Goal: Book appointment/travel/reservation: Book appointment/travel/reservation

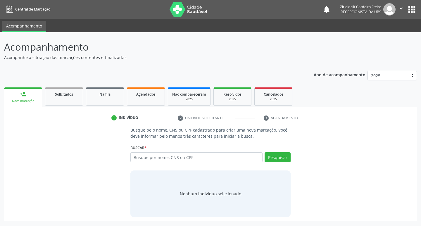
click at [136, 158] on input "text" at bounding box center [196, 157] width 132 height 10
click at [144, 158] on input "text" at bounding box center [196, 157] width 132 height 10
type input "ivanilda maria de lima"
click at [281, 159] on button "Pesquisar" at bounding box center [277, 157] width 26 height 10
type input "ivanilda maria de lima"
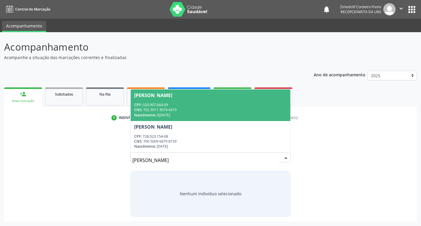
click at [215, 109] on div "CNS: 702 3011 3074 4319" at bounding box center [210, 109] width 153 height 5
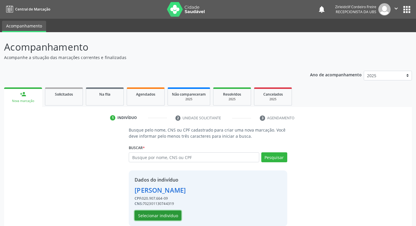
click at [164, 217] on button "Selecionar indivíduo" at bounding box center [158, 215] width 47 height 10
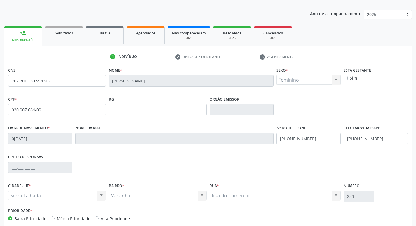
scroll to position [91, 0]
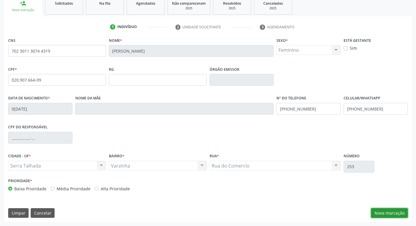
click at [374, 214] on button "Nova marcação" at bounding box center [389, 213] width 37 height 10
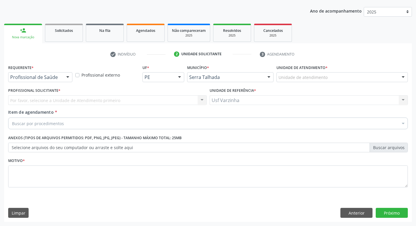
scroll to position [64, 0]
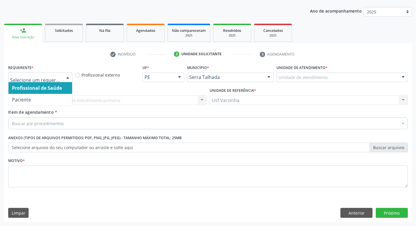
click at [67, 77] on div at bounding box center [67, 77] width 9 height 10
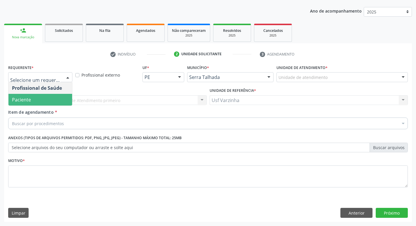
click at [49, 99] on span "Paciente" at bounding box center [40, 100] width 64 height 12
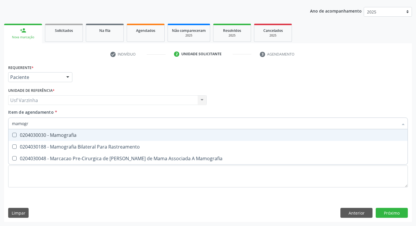
type input "mamogra"
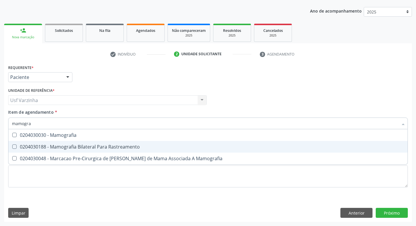
click at [62, 146] on div "0204030188 - Mamografia Bilateral Para Rastreamento" at bounding box center [208, 146] width 392 height 5
checkbox Rastreamento "true"
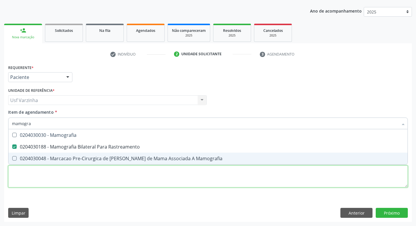
click at [32, 180] on div "Requerente * Paciente Profissional de Saúde Paciente Nenhum resultado encontrad…" at bounding box center [208, 129] width 400 height 132
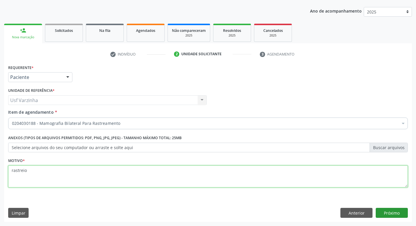
type textarea "rastreio"
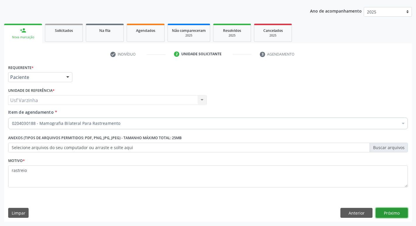
click at [390, 213] on button "Próximo" at bounding box center [392, 213] width 32 height 10
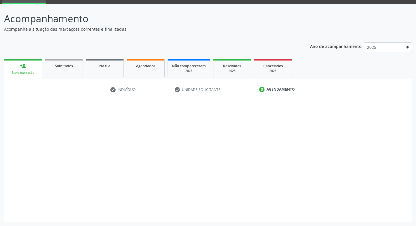
scroll to position [28, 0]
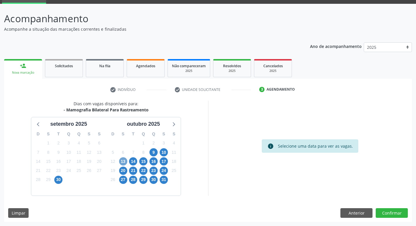
click at [122, 159] on span "13" at bounding box center [123, 161] width 8 height 8
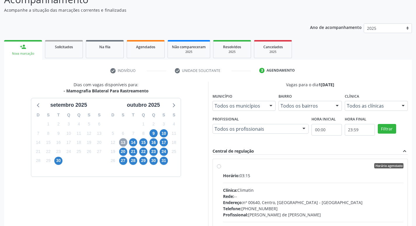
scroll to position [58, 0]
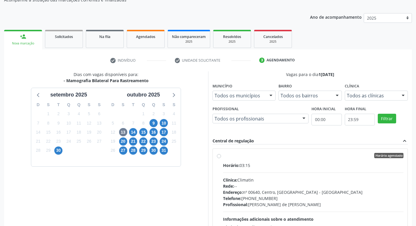
click at [223, 156] on label "Horário agendado Horário: 03:15 Clínica: Climatin Rede: -- Endereço: nº 00640, …" at bounding box center [313, 198] width 181 height 90
click at [218, 156] on input "Horário agendado Horário: 03:15 Clínica: Climatin Rede: -- Endereço: nº 00640, …" at bounding box center [219, 155] width 4 height 5
radio input "true"
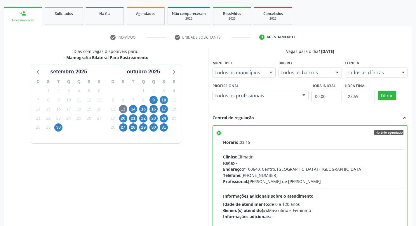
scroll to position [123, 0]
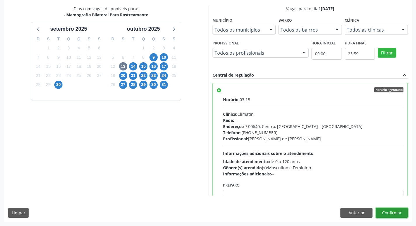
click at [390, 215] on button "Confirmar" at bounding box center [392, 213] width 32 height 10
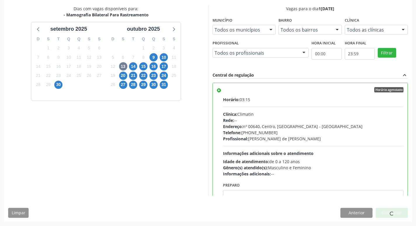
scroll to position [0, 0]
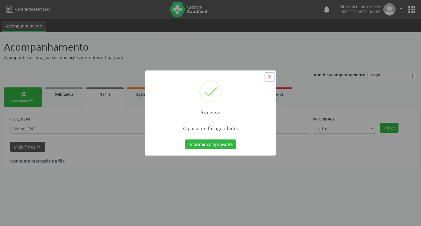
click at [270, 76] on button "×" at bounding box center [269, 77] width 10 height 10
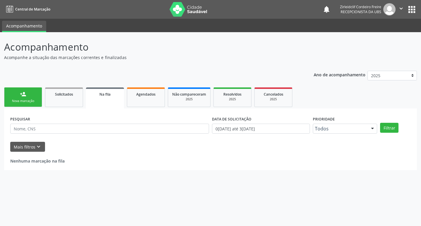
click at [30, 97] on link "person_add Nova marcação" at bounding box center [23, 97] width 38 height 20
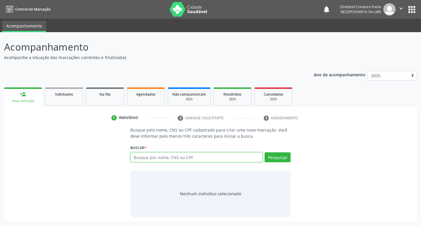
click at [138, 156] on input "text" at bounding box center [196, 157] width 132 height 10
type input "maria odete alves da silva lima"
click at [274, 159] on button "Pesquisar" at bounding box center [277, 157] width 26 height 10
type input "maria odete alves da silva lima"
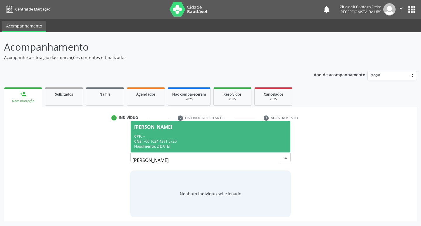
click at [204, 134] on div "CPF: --" at bounding box center [210, 136] width 153 height 5
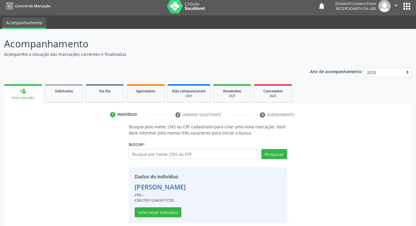
scroll to position [8, 0]
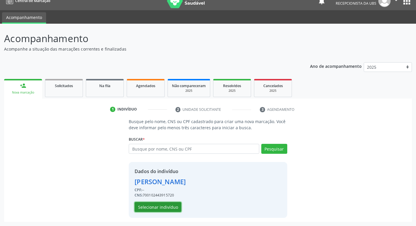
click at [159, 208] on button "Selecionar indivíduo" at bounding box center [158, 207] width 47 height 10
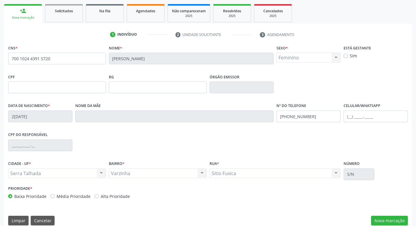
scroll to position [91, 0]
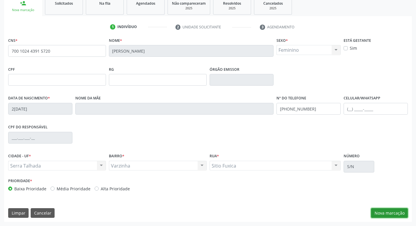
click at [384, 214] on button "Nova marcação" at bounding box center [389, 213] width 37 height 10
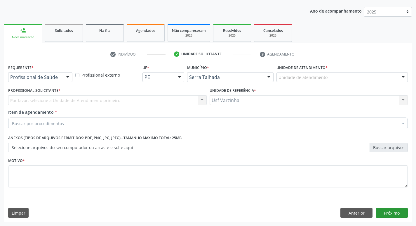
scroll to position [64, 0]
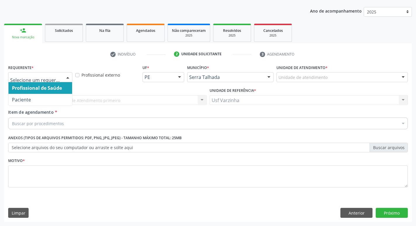
click at [69, 78] on div at bounding box center [67, 77] width 9 height 10
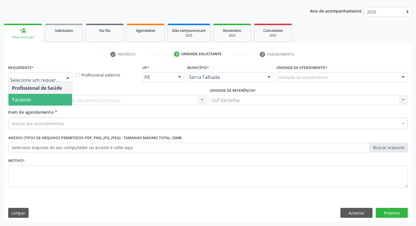
click at [57, 97] on span "Paciente" at bounding box center [40, 100] width 64 height 12
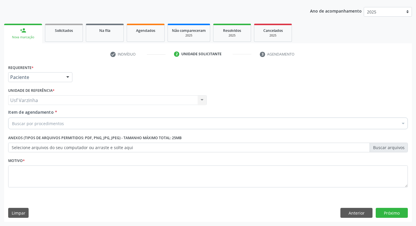
click at [36, 119] on div "Buscar por procedimentos" at bounding box center [208, 123] width 400 height 12
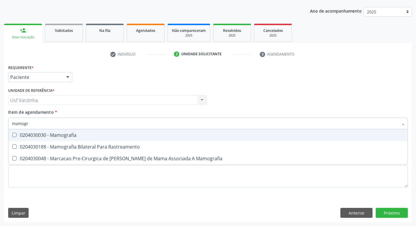
type input "mamogra"
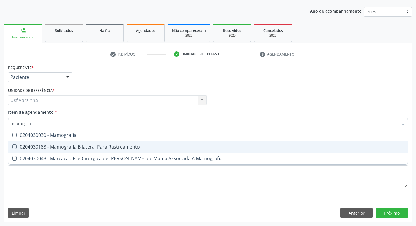
click at [32, 148] on div "0204030188 - Mamografia Bilateral Para Rastreamento" at bounding box center [208, 146] width 392 height 5
checkbox Rastreamento "true"
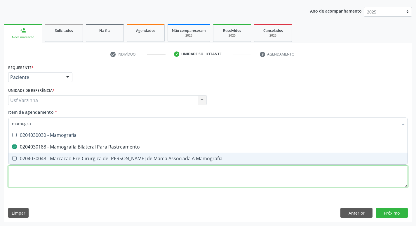
drag, startPoint x: 17, startPoint y: 175, endPoint x: 17, endPoint y: 172, distance: 3.6
click at [17, 174] on div "Requerente * Paciente Profissional de Saúde Paciente Nenhum resultado encontrad…" at bounding box center [208, 129] width 400 height 132
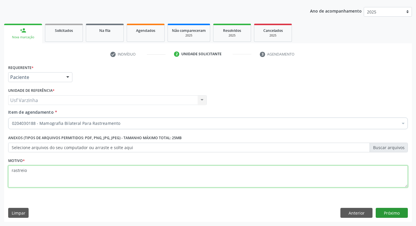
type textarea "rastreio"
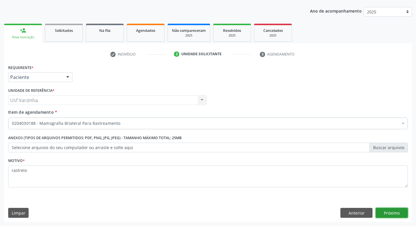
click at [392, 215] on button "Próximo" at bounding box center [392, 213] width 32 height 10
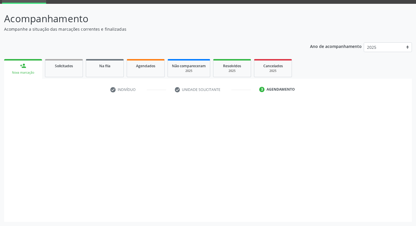
scroll to position [28, 0]
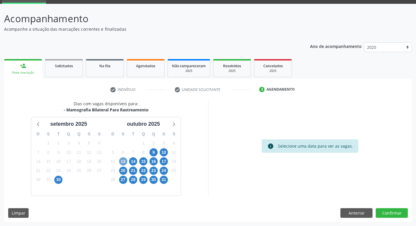
click at [123, 160] on span "13" at bounding box center [123, 161] width 8 height 8
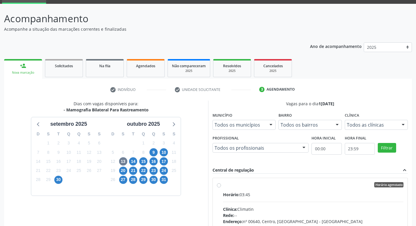
click at [223, 186] on label "Horário agendado Horário: 03:45 Clínica: Climatin Rede: -- Endereço: nº 00640, …" at bounding box center [313, 227] width 181 height 90
click at [219, 186] on input "Horário agendado Horário: 03:45 Clínica: Climatin Rede: -- Endereço: nº 00640, …" at bounding box center [219, 184] width 4 height 5
radio input "true"
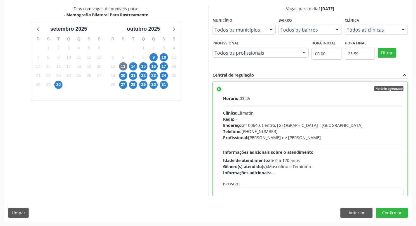
scroll to position [0, 0]
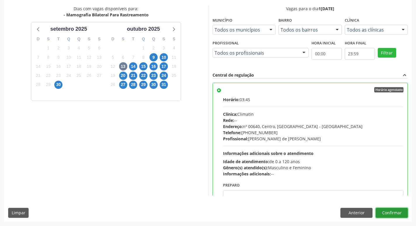
click at [385, 214] on button "Confirmar" at bounding box center [392, 213] width 32 height 10
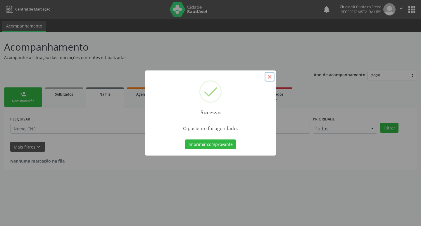
click at [268, 75] on button "×" at bounding box center [269, 77] width 10 height 10
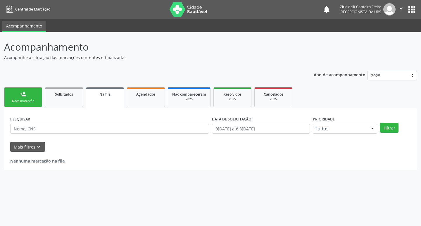
click at [30, 97] on link "person_add Nova marcação" at bounding box center [23, 97] width 38 height 20
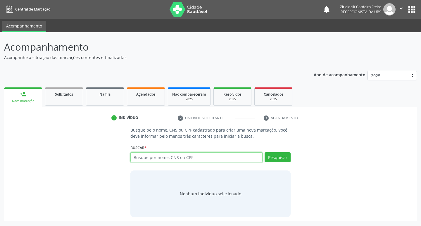
click at [143, 156] on input "text" at bounding box center [196, 157] width 132 height 10
type input "maria do socorro lima"
click at [275, 159] on button "Pesquisar" at bounding box center [277, 157] width 26 height 10
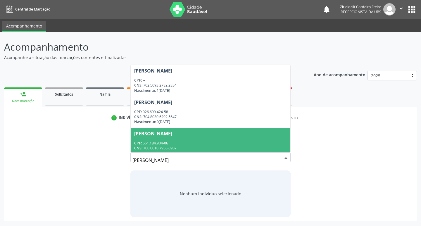
click at [184, 160] on input "maria do socorro lima" at bounding box center [205, 160] width 146 height 12
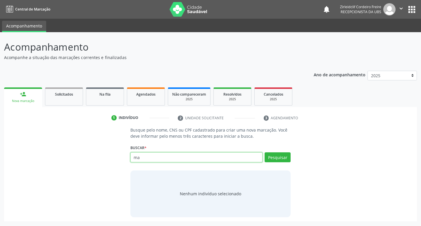
type input "m"
type input "00027442446"
click at [281, 156] on button "Pesquisar" at bounding box center [277, 157] width 26 height 10
type input "00027442446"
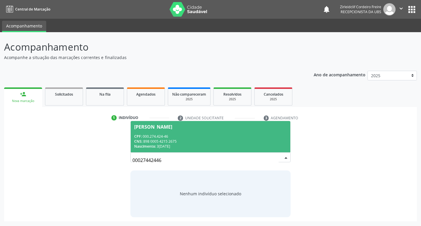
click at [197, 141] on div "CNS: 898 0005 4215 2675" at bounding box center [210, 141] width 153 height 5
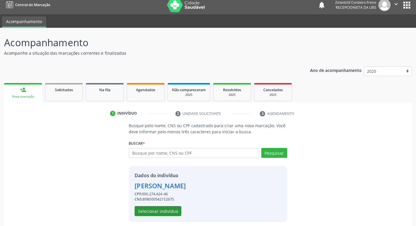
scroll to position [8, 0]
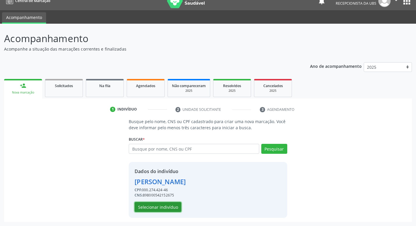
click at [148, 208] on button "Selecionar indivíduo" at bounding box center [158, 207] width 47 height 10
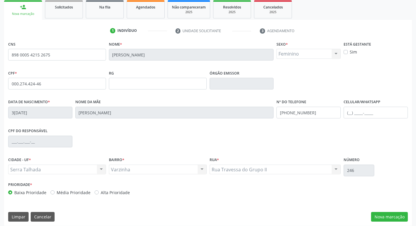
scroll to position [91, 0]
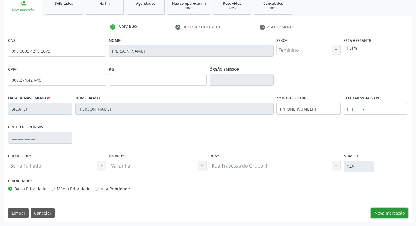
click at [398, 213] on button "Nova marcação" at bounding box center [389, 213] width 37 height 10
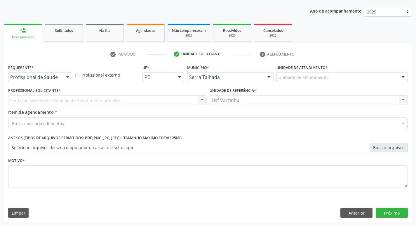
scroll to position [64, 0]
click at [70, 77] on div at bounding box center [67, 77] width 9 height 10
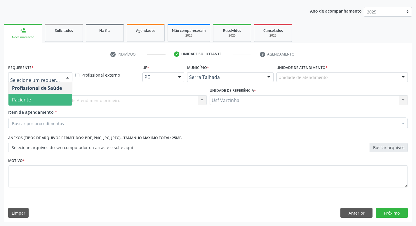
click at [39, 101] on span "Paciente" at bounding box center [40, 100] width 64 height 12
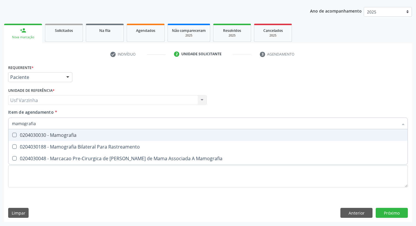
type input "mamografia"
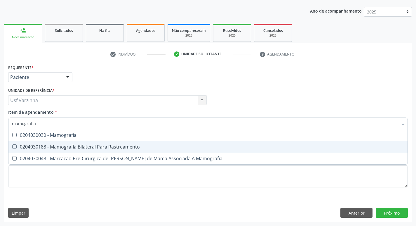
click at [24, 144] on div "0204030188 - Mamografia Bilateral Para Rastreamento" at bounding box center [208, 146] width 392 height 5
checkbox Rastreamento "true"
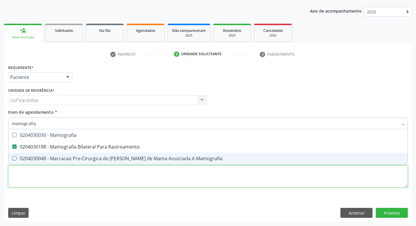
click at [18, 172] on div "Requerente * Paciente Profissional de Saúde Paciente Nenhum resultado encontrad…" at bounding box center [208, 129] width 400 height 132
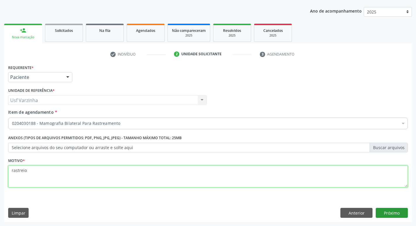
type textarea "rastreio"
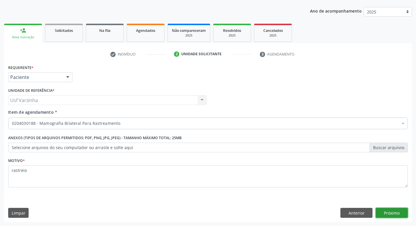
click at [385, 214] on button "Próximo" at bounding box center [392, 213] width 32 height 10
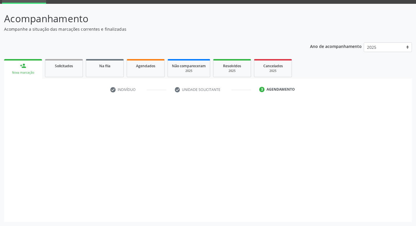
scroll to position [28, 0]
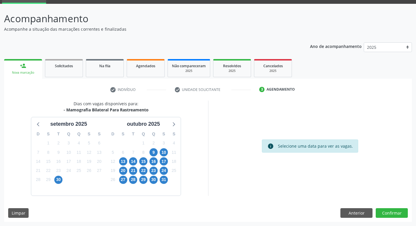
click at [119, 163] on div "13" at bounding box center [123, 161] width 8 height 9
click at [123, 161] on span "13" at bounding box center [123, 161] width 8 height 8
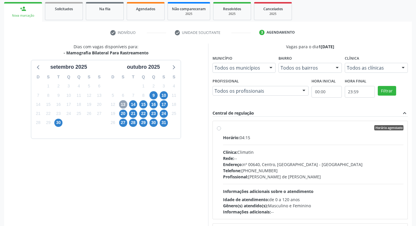
scroll to position [87, 0]
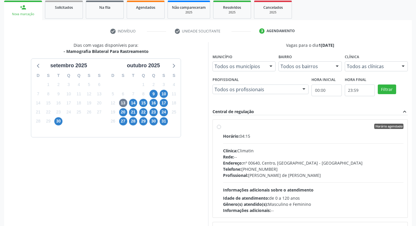
click at [223, 126] on label "Horário agendado Horário: 04:15 Clínica: Climatin Rede: -- Endereço: nº 00640, …" at bounding box center [313, 169] width 181 height 90
click at [219, 126] on input "Horário agendado Horário: 04:15 Clínica: Climatin Rede: -- Endereço: nº 00640, …" at bounding box center [219, 126] width 4 height 5
radio input "true"
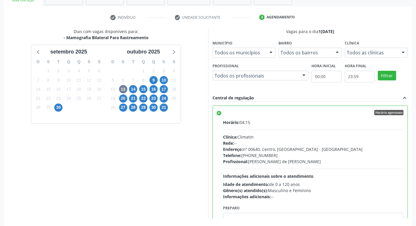
scroll to position [123, 0]
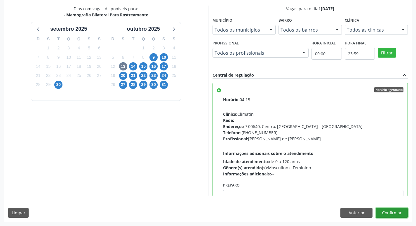
click at [389, 216] on button "Confirmar" at bounding box center [392, 213] width 32 height 10
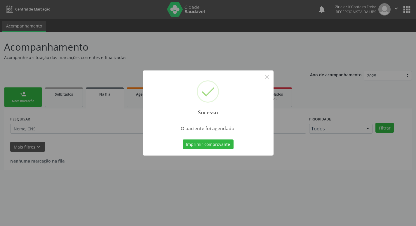
scroll to position [0, 0]
click at [270, 76] on button "×" at bounding box center [269, 77] width 10 height 10
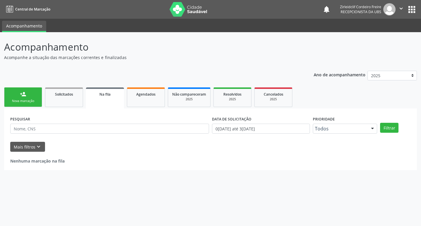
click at [27, 97] on link "person_add Nova marcação" at bounding box center [23, 97] width 38 height 20
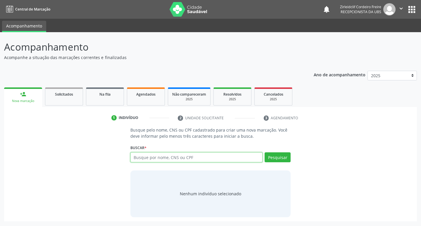
click at [145, 159] on input "text" at bounding box center [196, 157] width 132 height 10
type input "gilvaneide dos santos"
click at [286, 156] on button "Pesquisar" at bounding box center [277, 157] width 26 height 10
type input "gilvaneide dos santos"
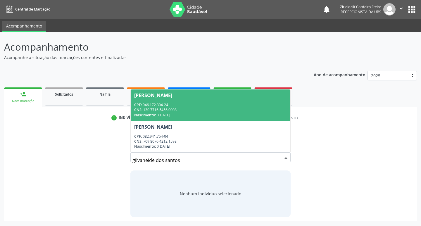
click at [218, 112] on div "CNS: 130 7716 5456 0008" at bounding box center [210, 109] width 153 height 5
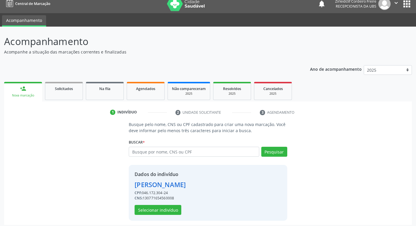
scroll to position [8, 0]
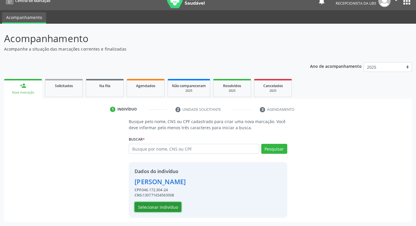
click at [154, 208] on button "Selecionar indivíduo" at bounding box center [158, 207] width 47 height 10
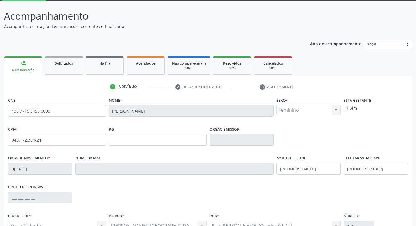
scroll to position [91, 0]
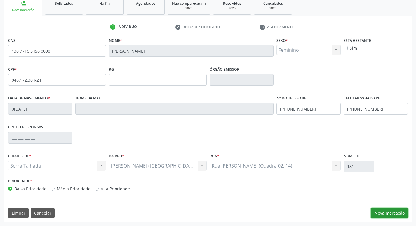
click at [382, 212] on button "Nova marcação" at bounding box center [389, 213] width 37 height 10
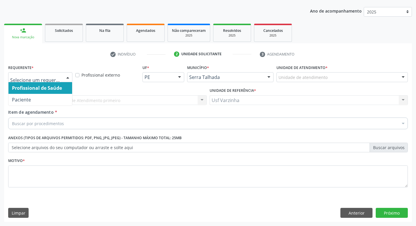
click at [69, 76] on div at bounding box center [67, 77] width 9 height 10
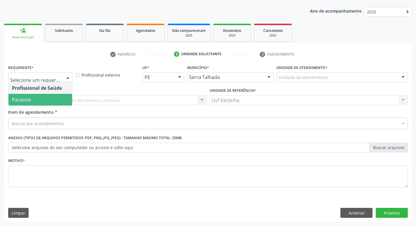
click at [54, 100] on span "Paciente" at bounding box center [40, 100] width 64 height 12
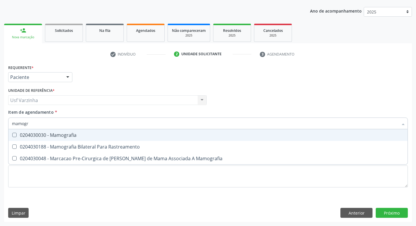
type input "mamogra"
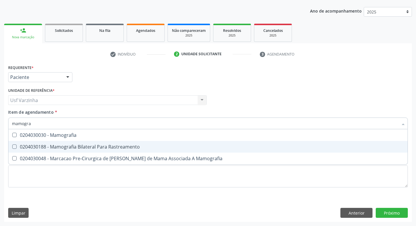
click at [68, 149] on div "0204030188 - Mamografia Bilateral Para Rastreamento" at bounding box center [208, 146] width 392 height 5
checkbox Rastreamento "true"
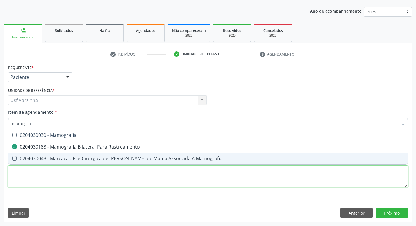
click at [56, 171] on div "Requerente * Paciente Profissional de Saúde Paciente Nenhum resultado encontrad…" at bounding box center [208, 129] width 400 height 132
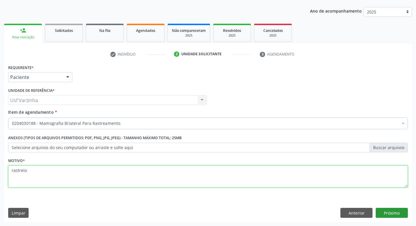
type textarea "rastreio"
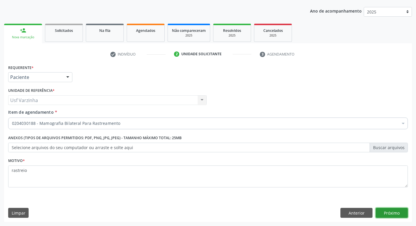
click at [405, 212] on button "Próximo" at bounding box center [392, 213] width 32 height 10
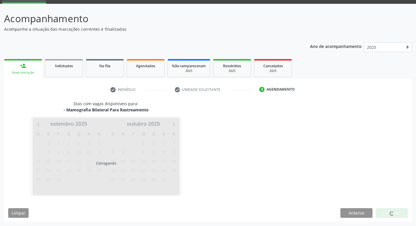
scroll to position [28, 0]
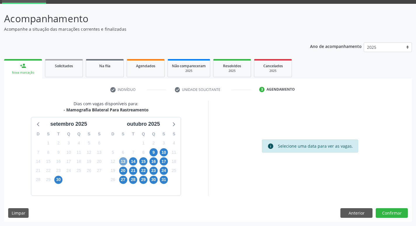
click at [125, 163] on span "13" at bounding box center [123, 161] width 8 height 8
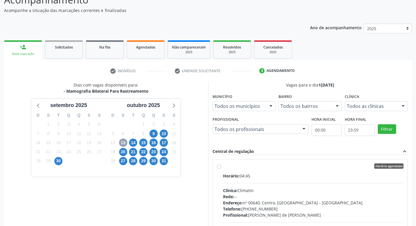
scroll to position [58, 0]
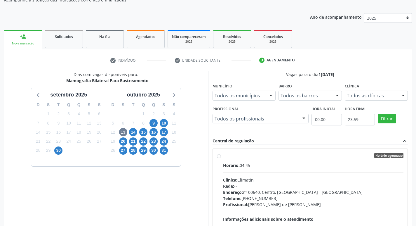
drag, startPoint x: 219, startPoint y: 154, endPoint x: 243, endPoint y: 146, distance: 25.5
click at [223, 154] on label "Horário agendado Horário: 04:45 Clínica: Climatin Rede: -- Endereço: nº 00640, …" at bounding box center [313, 198] width 181 height 90
click at [219, 154] on input "Horário agendado Horário: 04:45 Clínica: Climatin Rede: -- Endereço: nº 00640, …" at bounding box center [219, 155] width 4 height 5
radio input "true"
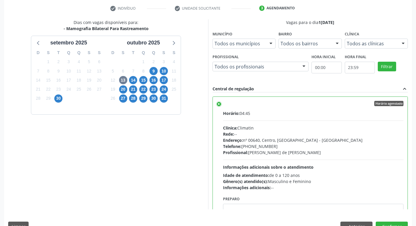
scroll to position [123, 0]
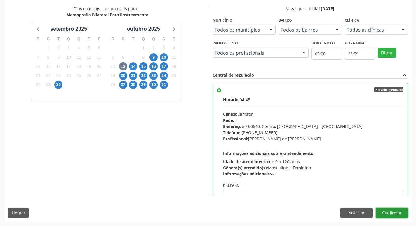
click at [392, 212] on button "Confirmar" at bounding box center [392, 213] width 32 height 10
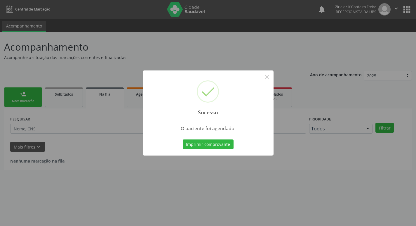
scroll to position [0, 0]
click at [269, 78] on button "×" at bounding box center [269, 77] width 10 height 10
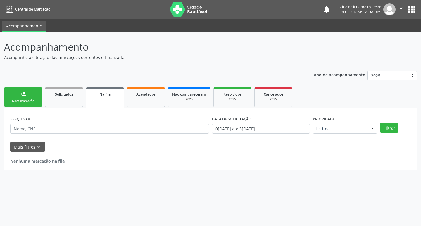
click at [30, 98] on link "person_add Nova marcação" at bounding box center [23, 97] width 38 height 20
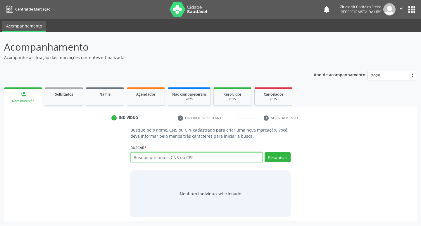
click at [142, 159] on input "text" at bounding box center [196, 157] width 132 height 10
type input "maria vanuza de lima feitoza"
click at [274, 159] on button "Pesquisar" at bounding box center [277, 157] width 26 height 10
type input "maria vanuza de lima feitoza"
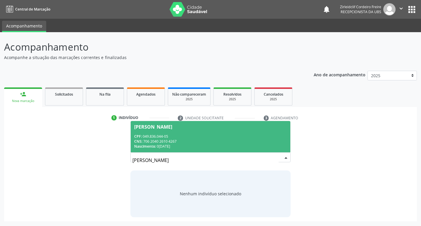
click at [199, 139] on div "CNS: 706 2040 2610 4267" at bounding box center [210, 141] width 153 height 5
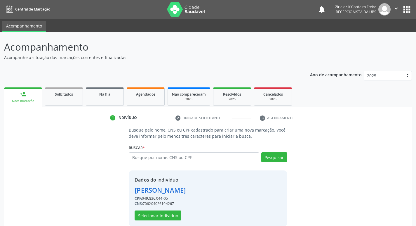
scroll to position [8, 0]
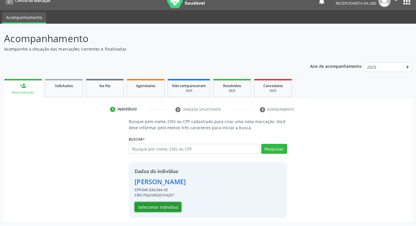
click at [159, 207] on button "Selecionar indivíduo" at bounding box center [158, 207] width 47 height 10
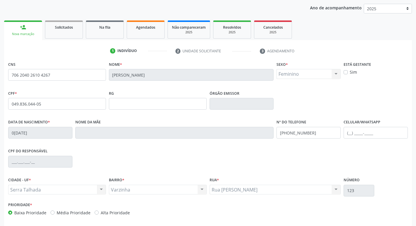
scroll to position [91, 0]
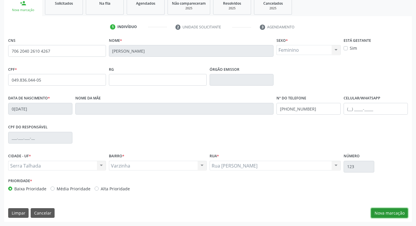
click at [380, 214] on button "Nova marcação" at bounding box center [389, 213] width 37 height 10
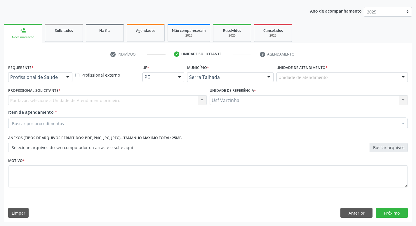
scroll to position [64, 0]
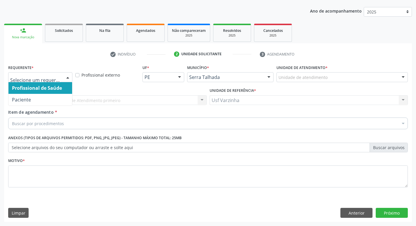
click at [67, 77] on div at bounding box center [67, 77] width 9 height 10
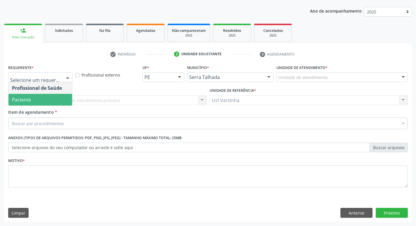
click at [42, 100] on span "Paciente" at bounding box center [40, 100] width 64 height 12
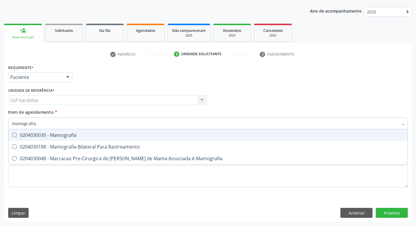
type input "mamografia"
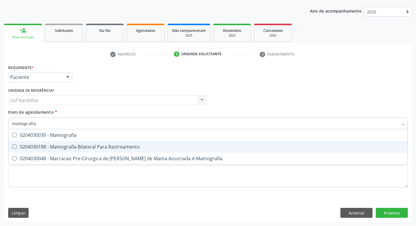
click at [29, 147] on div "0204030188 - Mamografia Bilateral Para Rastreamento" at bounding box center [208, 146] width 392 height 5
checkbox Rastreamento "true"
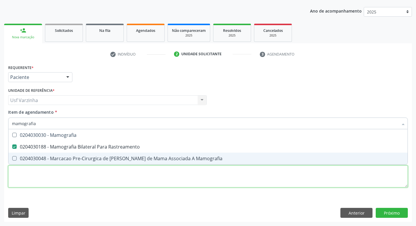
click at [16, 174] on div "Requerente * Paciente Profissional de Saúde Paciente Nenhum resultado encontrad…" at bounding box center [208, 129] width 400 height 132
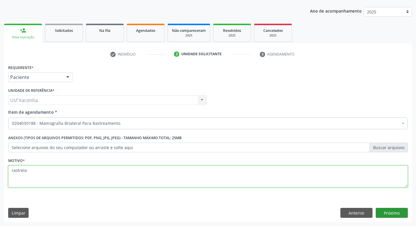
type textarea "rastreio"
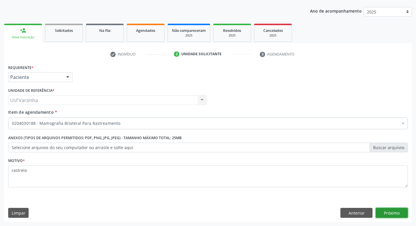
click at [388, 213] on button "Próximo" at bounding box center [392, 213] width 32 height 10
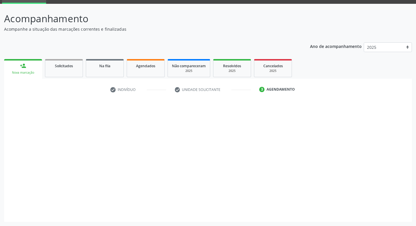
scroll to position [28, 0]
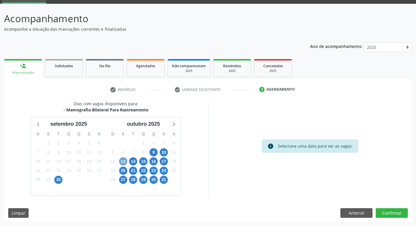
click at [123, 162] on span "13" at bounding box center [123, 161] width 8 height 8
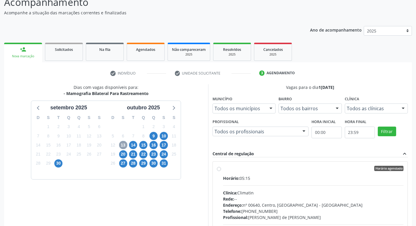
scroll to position [87, 0]
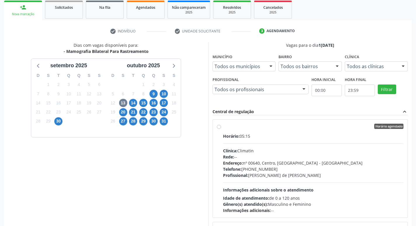
click at [223, 127] on label "Horário agendado Horário: 05:15 Clínica: Climatin Rede: -- Endereço: nº 00640, …" at bounding box center [313, 169] width 181 height 90
click at [218, 127] on input "Horário agendado Horário: 05:15 Clínica: Climatin Rede: -- Endereço: nº 00640, …" at bounding box center [219, 126] width 4 height 5
radio input "true"
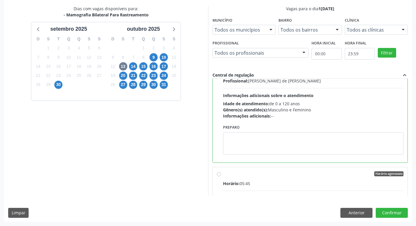
scroll to position [58, 0]
click at [394, 214] on button "Confirmar" at bounding box center [392, 213] width 32 height 10
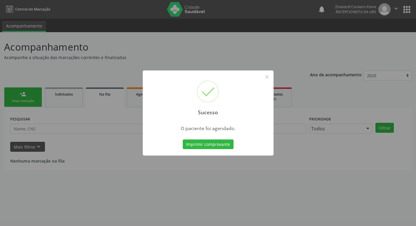
scroll to position [0, 0]
click at [267, 75] on button "×" at bounding box center [269, 77] width 10 height 10
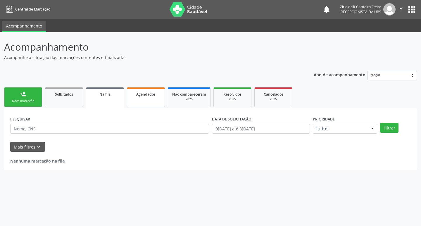
click at [145, 97] on link "Agendados" at bounding box center [146, 97] width 38 height 20
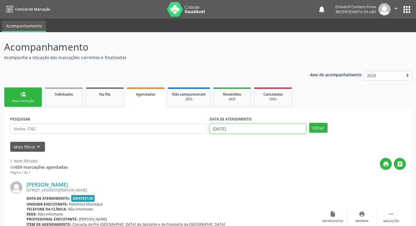
click at [236, 129] on input "30/09/2025" at bounding box center [258, 129] width 97 height 10
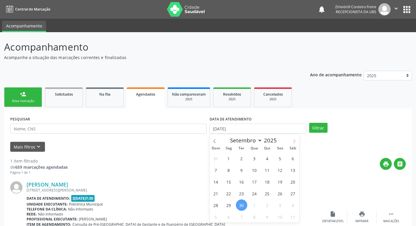
click at [295, 142] on icon at bounding box center [294, 141] width 4 height 4
select select "9"
click at [227, 184] on span "13" at bounding box center [228, 181] width 11 height 11
type input "13/10/2025"
click at [229, 181] on span "13" at bounding box center [228, 181] width 11 height 11
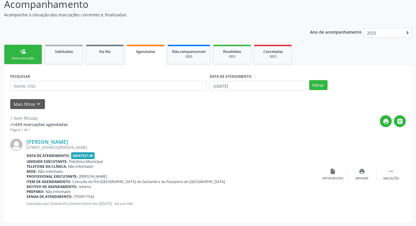
scroll to position [43, 0]
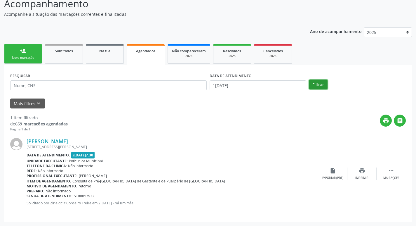
click at [320, 85] on button "Filtrar" at bounding box center [318, 84] width 18 height 10
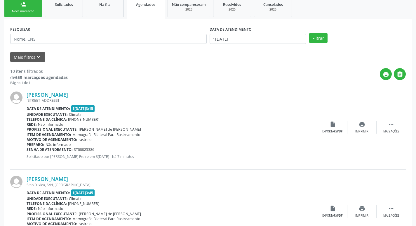
scroll to position [0, 0]
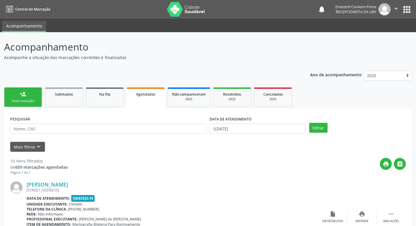
click at [17, 98] on link "person_add Nova marcação" at bounding box center [23, 97] width 38 height 20
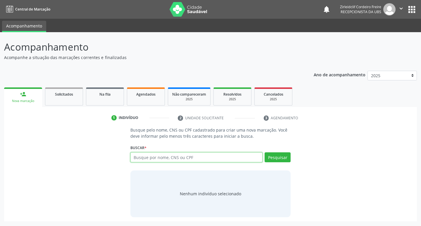
click at [150, 158] on input "text" at bounding box center [196, 157] width 132 height 10
type input "898003274011675"
click at [281, 159] on button "Pesquisar" at bounding box center [277, 157] width 26 height 10
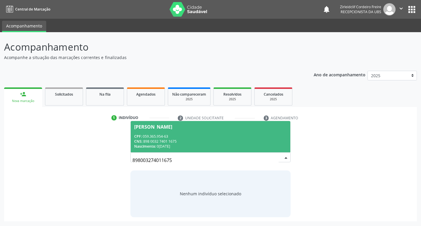
click at [241, 135] on div "CPF: 059.365.954-63" at bounding box center [210, 136] width 153 height 5
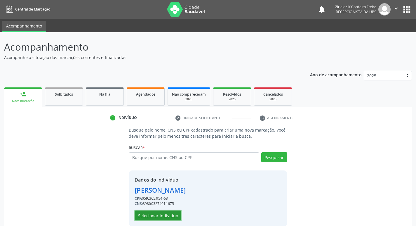
click at [168, 215] on button "Selecionar indivíduo" at bounding box center [158, 215] width 47 height 10
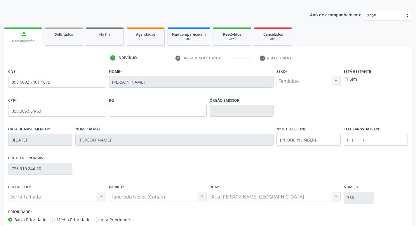
scroll to position [91, 0]
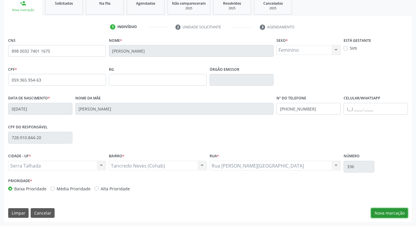
click at [387, 212] on button "Nova marcação" at bounding box center [389, 213] width 37 height 10
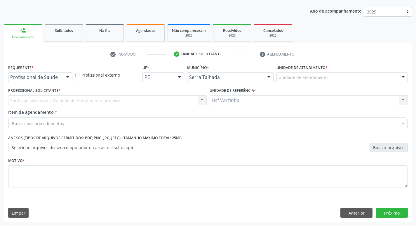
scroll to position [64, 0]
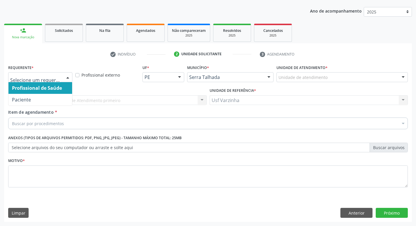
click at [65, 77] on div at bounding box center [67, 77] width 9 height 10
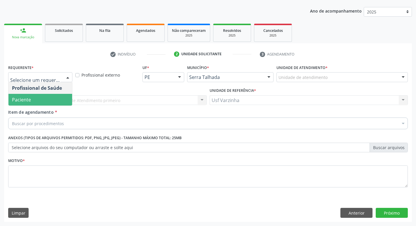
click at [49, 102] on span "Paciente" at bounding box center [40, 100] width 64 height 12
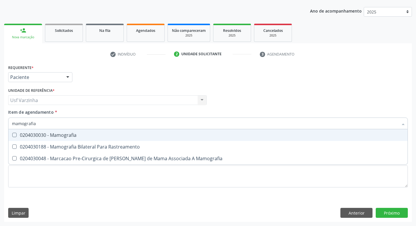
type input "mamografia"
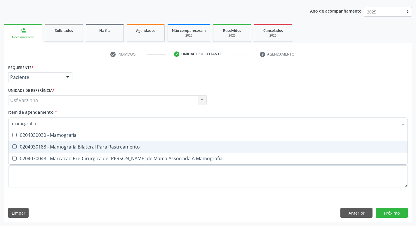
click at [22, 147] on div "0204030188 - Mamografia Bilateral Para Rastreamento" at bounding box center [208, 146] width 392 height 5
checkbox Rastreamento "true"
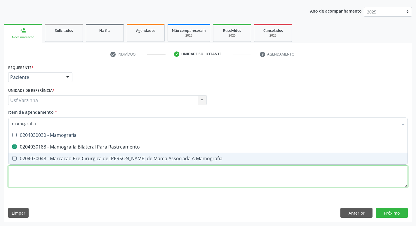
click at [16, 176] on div "Requerente * Paciente Profissional de Saúde Paciente Nenhum resultado encontrad…" at bounding box center [208, 129] width 400 height 132
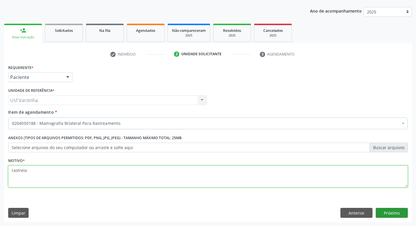
type textarea "rastreio"
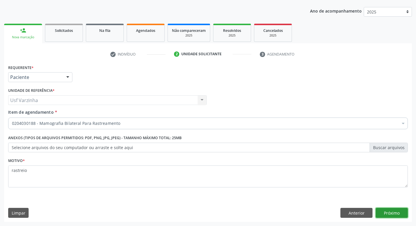
click at [400, 215] on button "Próximo" at bounding box center [392, 213] width 32 height 10
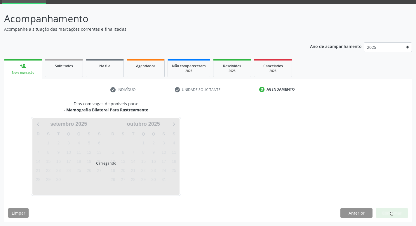
scroll to position [28, 0]
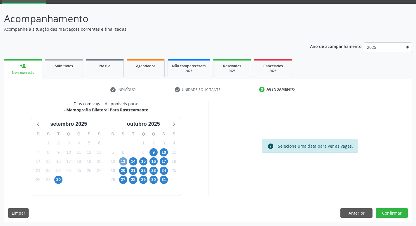
click at [124, 160] on span "13" at bounding box center [123, 161] width 8 height 8
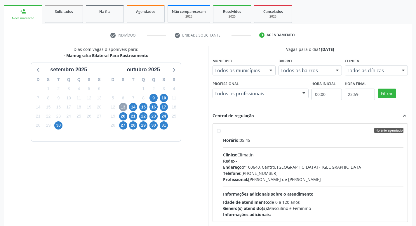
scroll to position [87, 0]
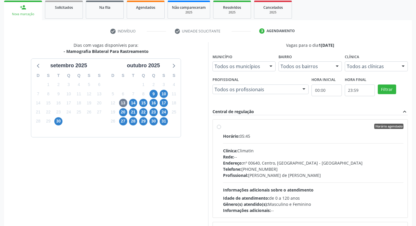
click at [223, 128] on label "Horário agendado Horário: 05:45 Clínica: Climatin Rede: -- Endereço: nº 00640, …" at bounding box center [313, 169] width 181 height 90
click at [221, 128] on input "Horário agendado Horário: 05:45 Clínica: Climatin Rede: -- Endereço: nº 00640, …" at bounding box center [219, 126] width 4 height 5
radio input "true"
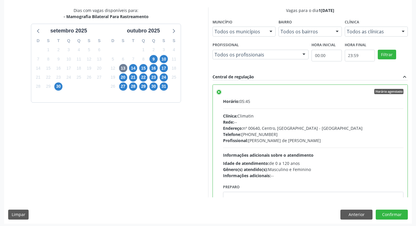
scroll to position [123, 0]
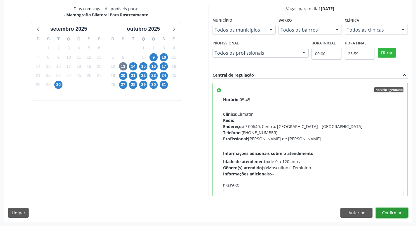
click at [399, 212] on button "Confirmar" at bounding box center [392, 213] width 32 height 10
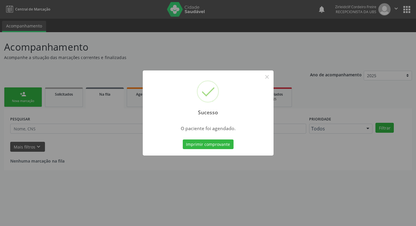
scroll to position [0, 0]
click at [270, 77] on button "×" at bounding box center [269, 77] width 10 height 10
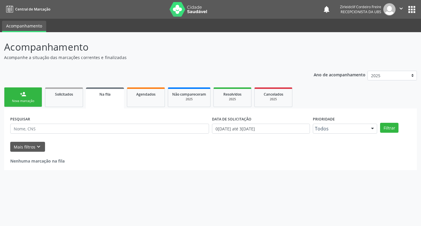
click at [31, 102] on div "Nova marcação" at bounding box center [22, 101] width 29 height 4
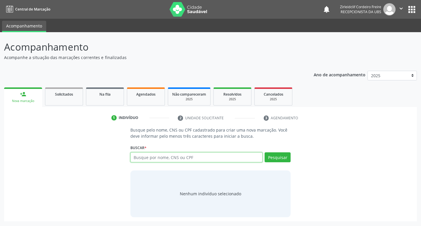
click at [144, 156] on input "text" at bounding box center [196, 157] width 132 height 10
click at [152, 156] on input "text" at bounding box center [196, 157] width 132 height 10
type input "maria da saude da silva"
click at [273, 157] on button "Pesquisar" at bounding box center [277, 157] width 26 height 10
type input "maria da saude da silva"
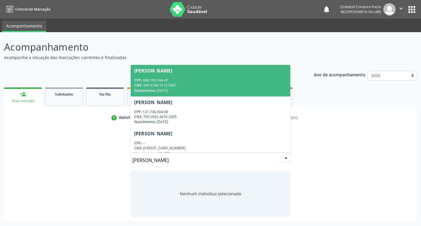
click at [200, 87] on div "CNS: 200 4180 5172 0007" at bounding box center [210, 85] width 153 height 5
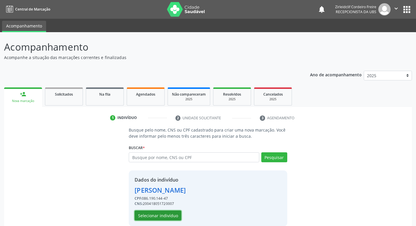
click at [167, 217] on button "Selecionar indivíduo" at bounding box center [158, 215] width 47 height 10
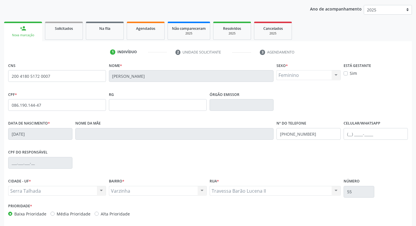
scroll to position [91, 0]
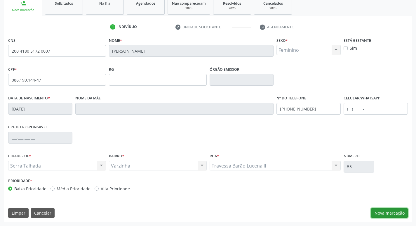
click at [390, 214] on button "Nova marcação" at bounding box center [389, 213] width 37 height 10
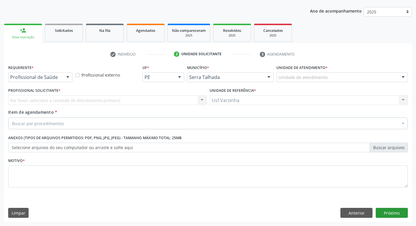
scroll to position [64, 0]
click at [69, 75] on div at bounding box center [67, 77] width 9 height 10
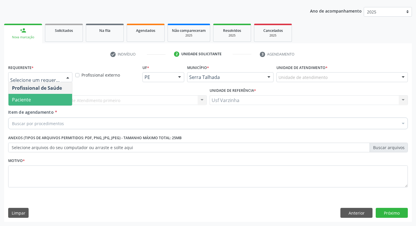
click at [42, 97] on span "Paciente" at bounding box center [40, 100] width 64 height 12
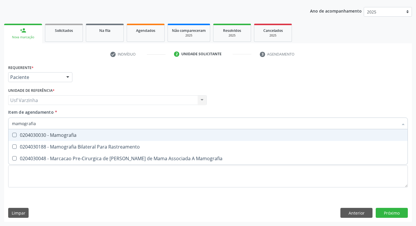
type input "mamografia"
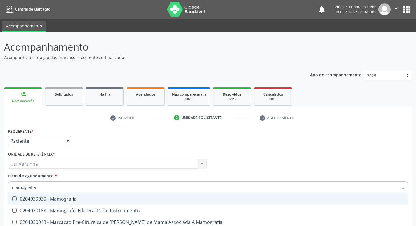
scroll to position [64, 0]
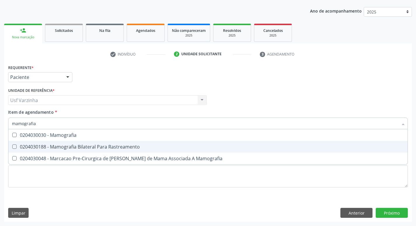
click at [19, 146] on div "0204030188 - Mamografia Bilateral Para Rastreamento" at bounding box center [208, 146] width 392 height 5
checkbox Rastreamento "true"
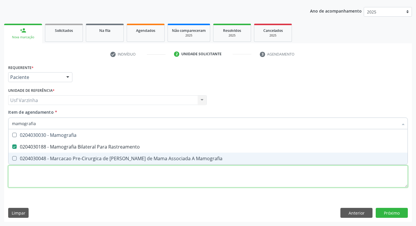
click at [23, 173] on div "Requerente * Paciente Profissional de Saúde Paciente Nenhum resultado encontrad…" at bounding box center [208, 129] width 400 height 132
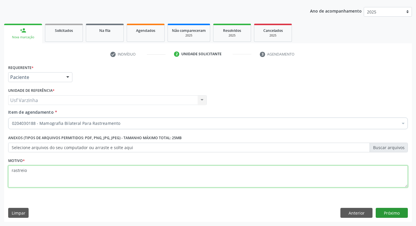
type textarea "rastreio"
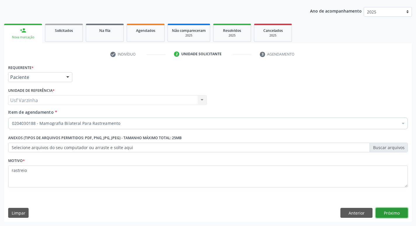
click at [399, 214] on button "Próximo" at bounding box center [392, 213] width 32 height 10
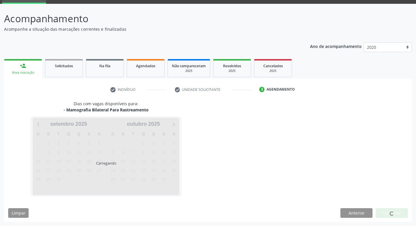
scroll to position [28, 0]
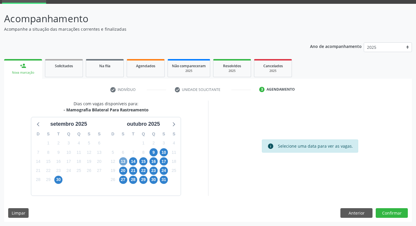
click at [125, 160] on span "13" at bounding box center [123, 161] width 8 height 8
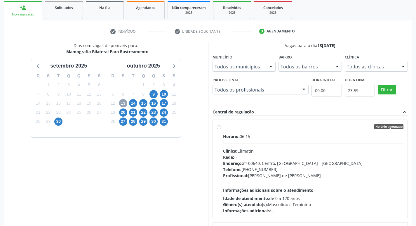
scroll to position [87, 0]
click at [223, 127] on label "Horário agendado Horário: 06:15 Clínica: Climatin Rede: -- Endereço: nº 00640, …" at bounding box center [313, 169] width 181 height 90
click at [220, 127] on input "Horário agendado Horário: 06:15 Clínica: Climatin Rede: -- Endereço: nº 00640, …" at bounding box center [219, 126] width 4 height 5
radio input "true"
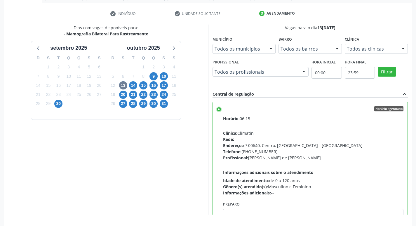
scroll to position [123, 0]
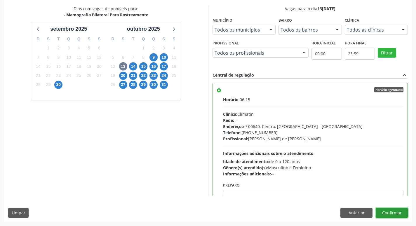
click at [386, 214] on button "Confirmar" at bounding box center [392, 213] width 32 height 10
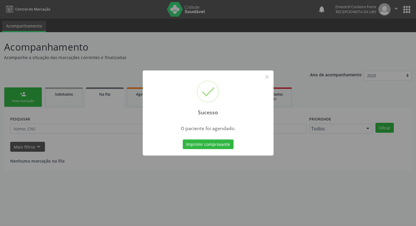
scroll to position [0, 0]
click at [269, 75] on button "×" at bounding box center [269, 77] width 10 height 10
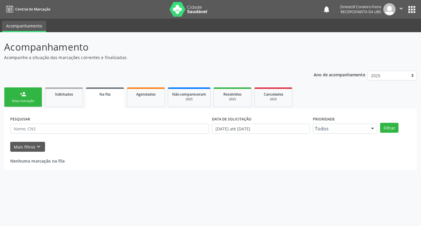
click at [33, 100] on div "Nova marcação" at bounding box center [22, 101] width 29 height 4
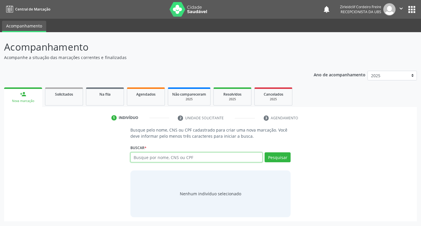
click at [175, 159] on input "text" at bounding box center [196, 157] width 132 height 10
type input "maria helena de oliveira carneiro"
click at [276, 156] on button "Pesquisar" at bounding box center [277, 157] width 26 height 10
type input "maria helena de oliveira carneiro"
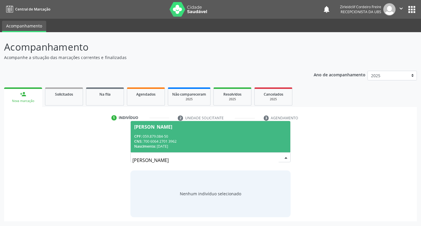
click at [206, 143] on div "CNS: 700 6064 2701 3962" at bounding box center [210, 141] width 153 height 5
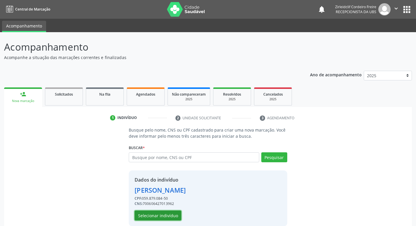
click at [158, 217] on button "Selecionar indivíduo" at bounding box center [158, 215] width 47 height 10
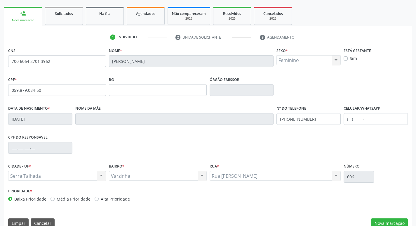
scroll to position [91, 0]
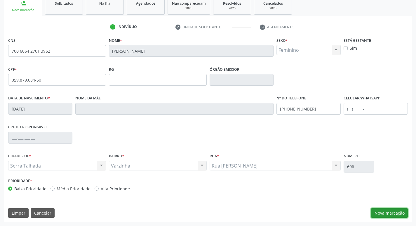
click at [389, 212] on button "Nova marcação" at bounding box center [389, 213] width 37 height 10
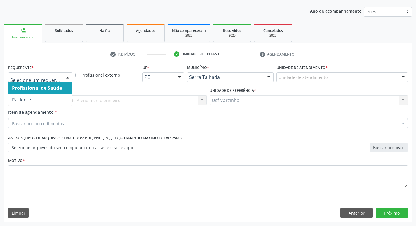
click at [66, 77] on div at bounding box center [67, 77] width 9 height 10
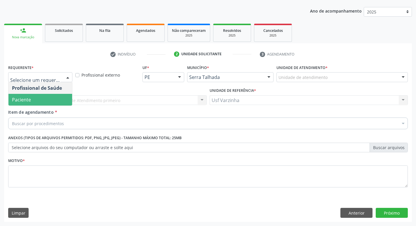
click at [50, 97] on span "Paciente" at bounding box center [40, 100] width 64 height 12
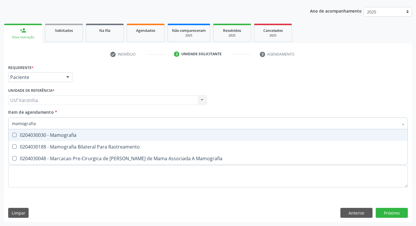
type input "mamografia"
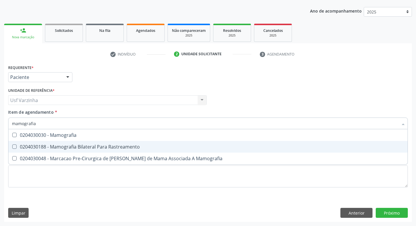
click at [56, 146] on div "0204030188 - Mamografia Bilateral Para Rastreamento" at bounding box center [208, 146] width 392 height 5
checkbox Rastreamento "true"
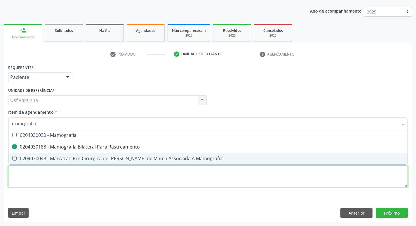
click at [44, 180] on div "Requerente * Paciente Profissional de Saúde Paciente Nenhum resultado encontrad…" at bounding box center [208, 129] width 400 height 132
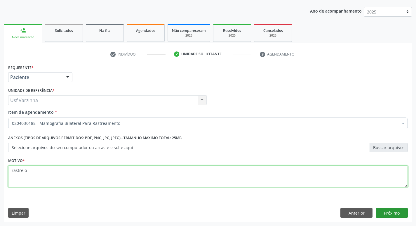
type textarea "rastreio"
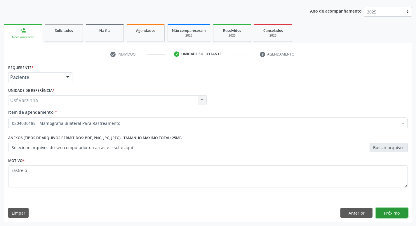
click at [392, 211] on button "Próximo" at bounding box center [392, 213] width 32 height 10
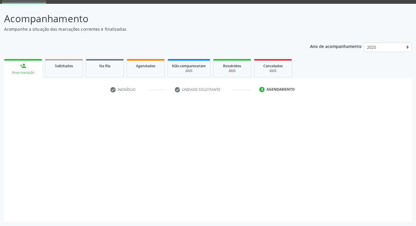
scroll to position [28, 0]
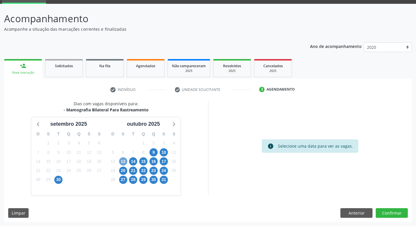
drag, startPoint x: 124, startPoint y: 162, endPoint x: 126, endPoint y: 160, distance: 3.3
click at [125, 162] on span "13" at bounding box center [123, 161] width 8 height 8
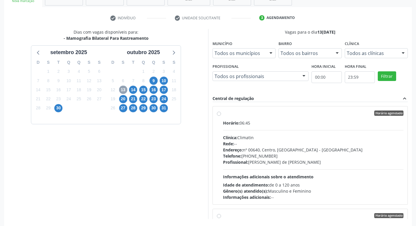
scroll to position [116, 0]
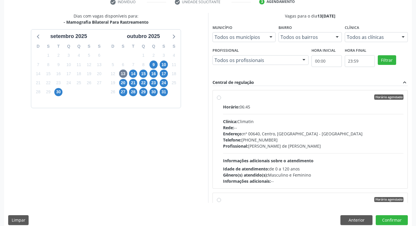
click at [223, 97] on label "Horário agendado Horário: 06:45 Clínica: Climatin Rede: -- Endereço: nº 00640, …" at bounding box center [313, 139] width 181 height 90
click at [219, 97] on input "Horário agendado Horário: 06:45 Clínica: Climatin Rede: -- Endereço: nº 00640, …" at bounding box center [219, 96] width 4 height 5
radio input "true"
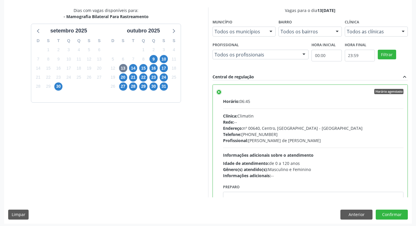
scroll to position [123, 0]
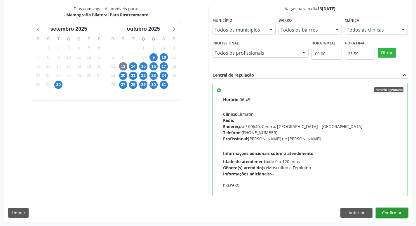
click at [390, 214] on button "Confirmar" at bounding box center [392, 213] width 32 height 10
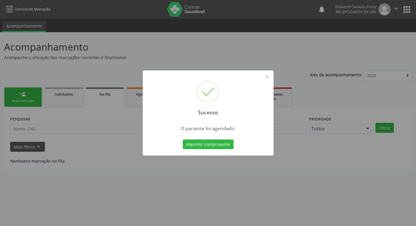
scroll to position [0, 0]
click at [270, 77] on button "×" at bounding box center [269, 77] width 10 height 10
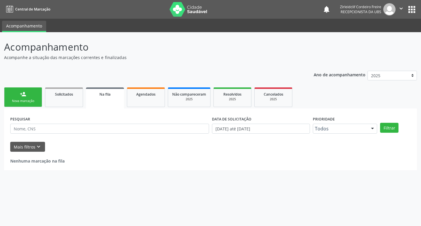
click at [30, 98] on link "person_add Nova marcação" at bounding box center [23, 97] width 38 height 20
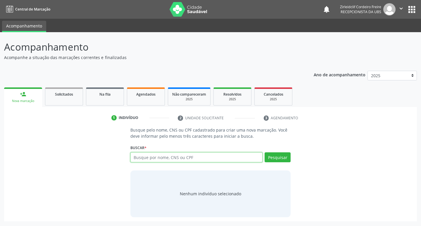
click at [138, 157] on input "text" at bounding box center [196, 157] width 132 height 10
type input "helen aparecida"
click at [284, 160] on button "Pesquisar" at bounding box center [277, 157] width 26 height 10
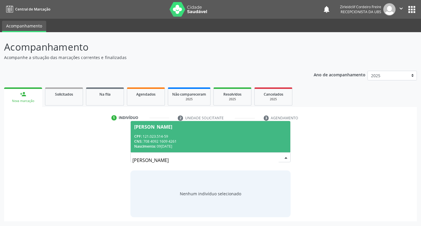
click at [232, 136] on div "CPF: 121.023.514-59" at bounding box center [210, 136] width 153 height 5
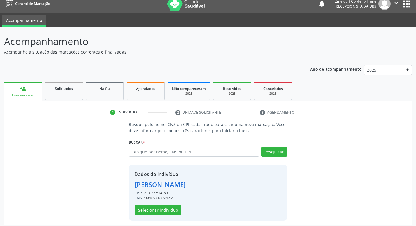
scroll to position [8, 0]
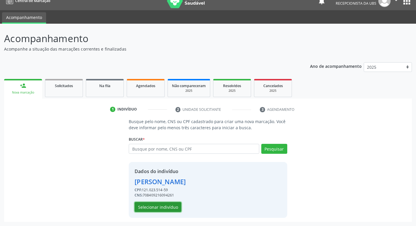
click at [167, 208] on button "Selecionar indivíduo" at bounding box center [158, 207] width 47 height 10
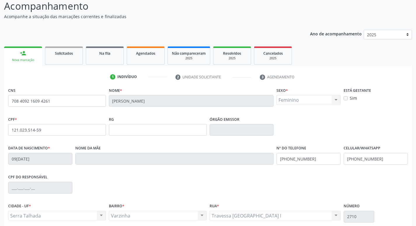
scroll to position [91, 0]
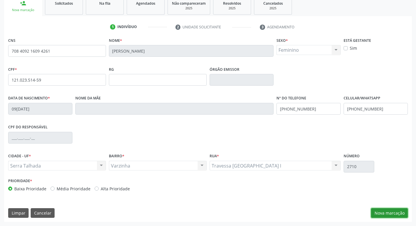
click at [376, 213] on button "Nova marcação" at bounding box center [389, 213] width 37 height 10
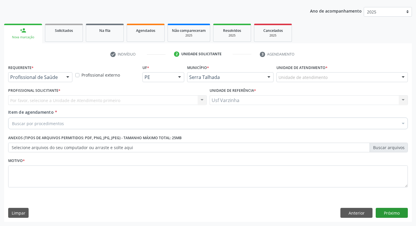
scroll to position [64, 0]
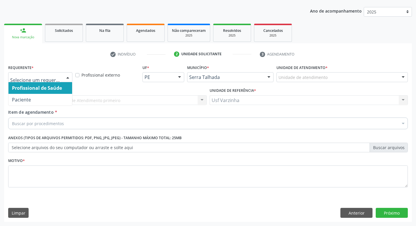
click at [67, 77] on div at bounding box center [67, 77] width 9 height 10
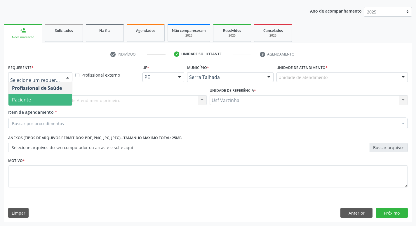
click at [41, 98] on span "Paciente" at bounding box center [40, 100] width 64 height 12
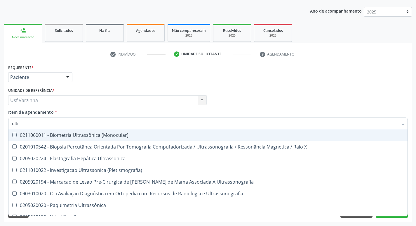
type input "ultra"
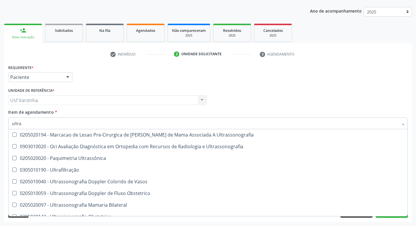
scroll to position [58, 0]
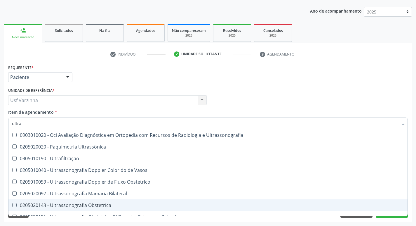
click at [93, 203] on div "0205020143 - Ultrassonografia Obstetrica" at bounding box center [208, 205] width 392 height 5
checkbox Obstetrica "true"
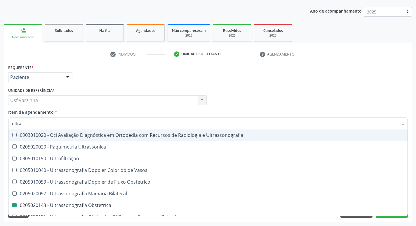
click at [68, 78] on div at bounding box center [67, 77] width 9 height 10
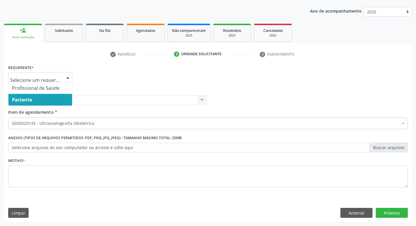
scroll to position [0, 0]
click at [68, 78] on div at bounding box center [67, 77] width 9 height 10
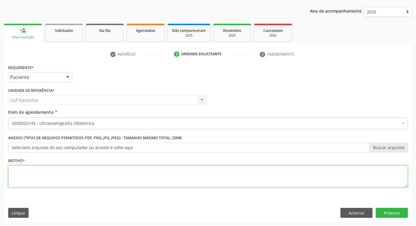
click at [22, 176] on textarea at bounding box center [208, 176] width 400 height 22
type textarea "r"
type textarea "gravidez"
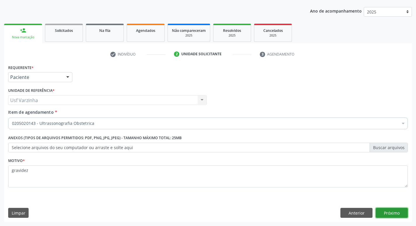
click at [389, 215] on button "Próximo" at bounding box center [392, 213] width 32 height 10
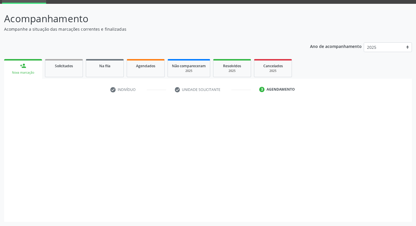
scroll to position [28, 0]
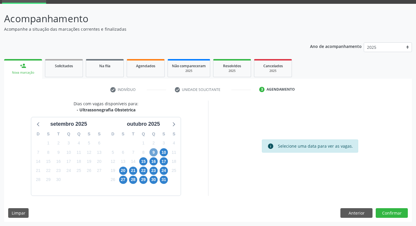
click at [152, 154] on span "9" at bounding box center [154, 152] width 8 height 8
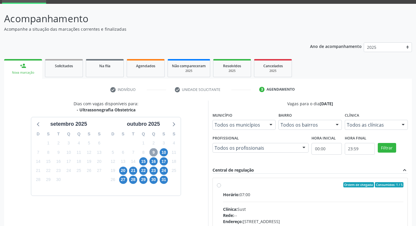
scroll to position [58, 0]
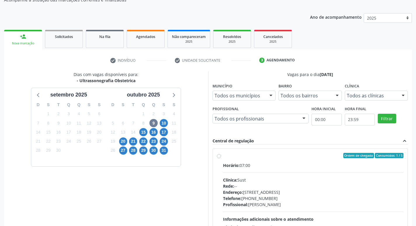
click at [223, 156] on label "Ordem de chegada Consumidos: 1 / 5 Horário: 07:00 Clínica: Sust Rede: -- Endere…" at bounding box center [313, 198] width 181 height 90
click at [219, 156] on input "Ordem de chegada Consumidos: 1 / 5 Horário: 07:00 Clínica: Sust Rede: -- Endere…" at bounding box center [219, 155] width 4 height 5
radio input "true"
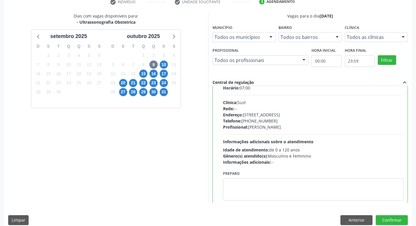
scroll to position [29, 0]
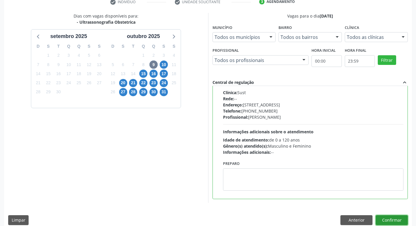
click at [386, 219] on button "Confirmar" at bounding box center [392, 220] width 32 height 10
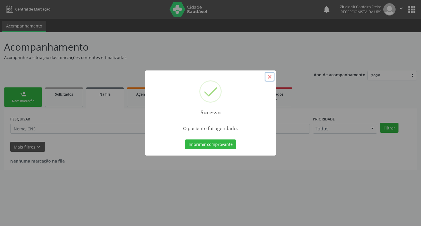
click at [271, 77] on button "×" at bounding box center [269, 77] width 10 height 10
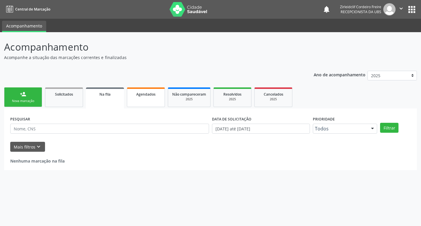
click at [145, 94] on span "Agendados" at bounding box center [145, 94] width 19 height 5
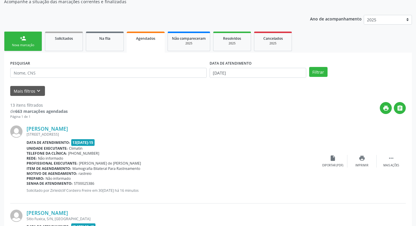
scroll to position [58, 0]
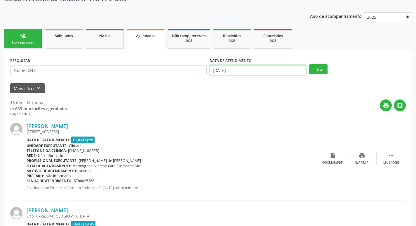
click at [226, 70] on input "30/09/2025" at bounding box center [258, 70] width 97 height 10
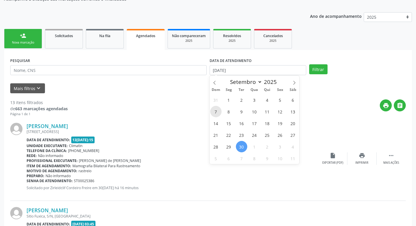
click at [214, 113] on span "7" at bounding box center [215, 111] width 11 height 11
type input "07/09/2025"
click at [217, 111] on span "7" at bounding box center [215, 111] width 11 height 11
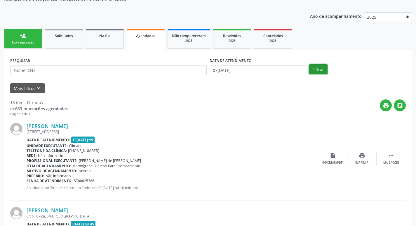
click at [319, 67] on button "Filtrar" at bounding box center [318, 69] width 18 height 10
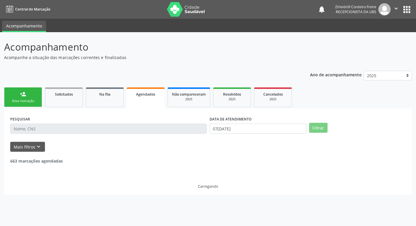
scroll to position [0, 0]
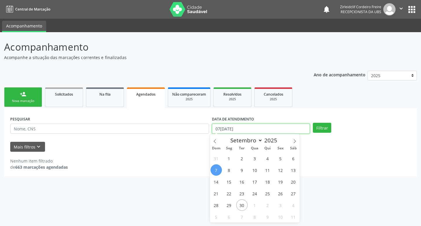
drag, startPoint x: 251, startPoint y: 131, endPoint x: 249, endPoint y: 129, distance: 3.3
click at [250, 131] on input "07/09/2025" at bounding box center [261, 129] width 98 height 10
click at [295, 139] on icon at bounding box center [294, 141] width 4 height 4
select select "9"
click at [243, 170] on span "7" at bounding box center [241, 169] width 11 height 11
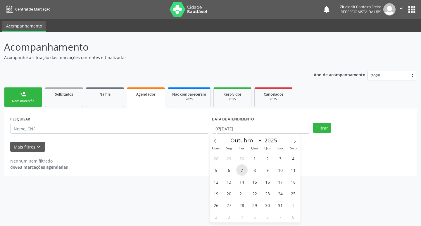
type input "07/10/2025"
click at [243, 170] on span "7" at bounding box center [241, 169] width 11 height 11
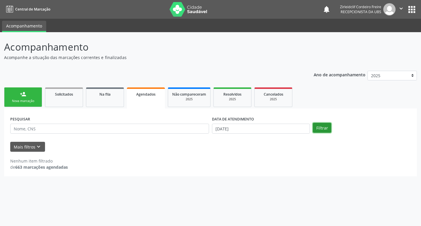
click at [321, 129] on button "Filtrar" at bounding box center [322, 128] width 18 height 10
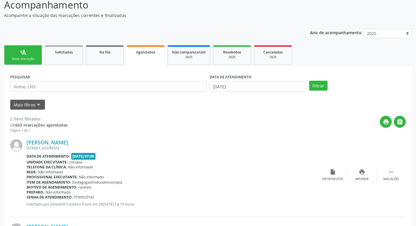
scroll to position [40, 0]
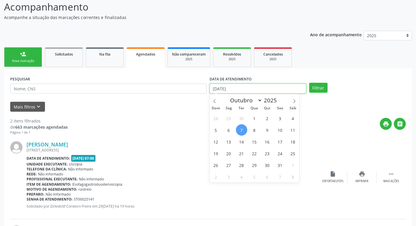
click at [277, 87] on input "07/10/2025" at bounding box center [258, 89] width 97 height 10
click at [252, 128] on span "8" at bounding box center [254, 129] width 11 height 11
type input "08/10/2025"
click at [255, 129] on span "8" at bounding box center [254, 129] width 11 height 11
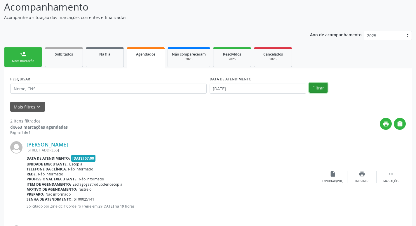
click at [316, 86] on button "Filtrar" at bounding box center [318, 88] width 18 height 10
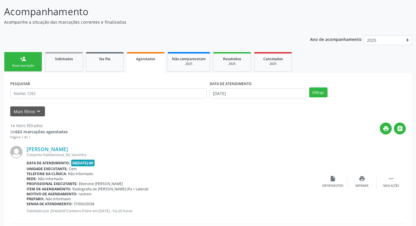
scroll to position [0, 0]
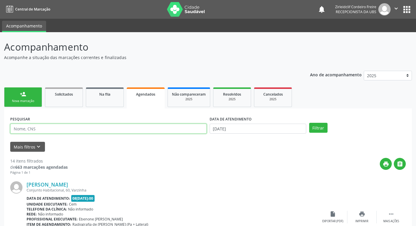
click at [67, 131] on input "text" at bounding box center [108, 129] width 197 height 10
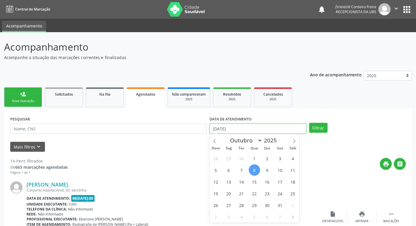
click at [264, 130] on input "08/10/2025" at bounding box center [258, 129] width 97 height 10
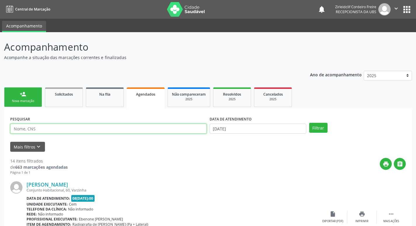
click at [105, 129] on input "text" at bounding box center [108, 129] width 197 height 10
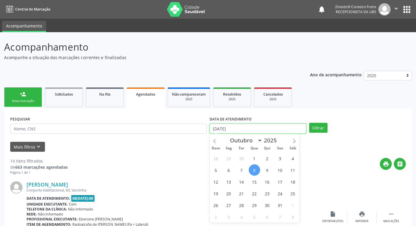
click at [259, 127] on input "08/10/2025" at bounding box center [258, 129] width 97 height 10
click at [241, 171] on span "7" at bounding box center [241, 169] width 11 height 11
type input "07/10/2025"
click at [241, 170] on span "7" at bounding box center [241, 169] width 11 height 11
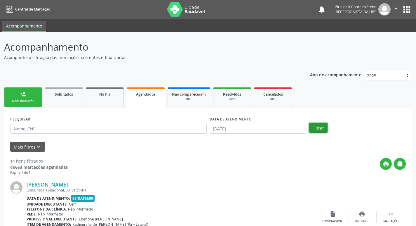
click at [322, 127] on button "Filtrar" at bounding box center [318, 128] width 18 height 10
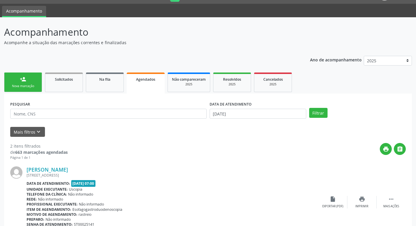
scroll to position [11, 0]
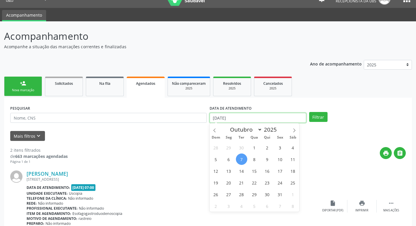
click at [264, 118] on input "07/10/2025" at bounding box center [258, 118] width 97 height 10
click at [267, 160] on span "9" at bounding box center [267, 158] width 11 height 11
type input "09/10/2025"
click at [267, 160] on span "9" at bounding box center [267, 158] width 11 height 11
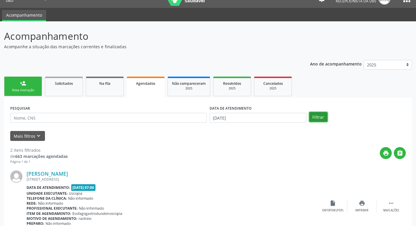
click at [323, 115] on button "Filtrar" at bounding box center [318, 117] width 18 height 10
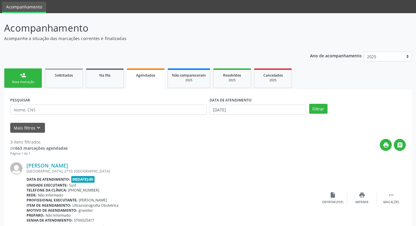
scroll to position [29, 0]
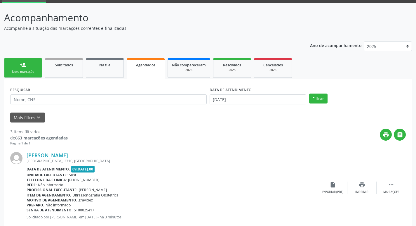
click at [23, 70] on div "Nova marcação" at bounding box center [22, 72] width 29 height 4
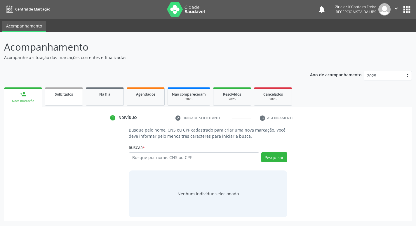
scroll to position [0, 0]
click at [166, 160] on input "text" at bounding box center [196, 157] width 132 height 10
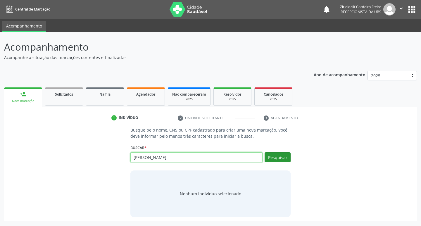
type input "maria joice da silva"
click at [271, 158] on button "Pesquisar" at bounding box center [277, 157] width 26 height 10
type input "maria joice da silva"
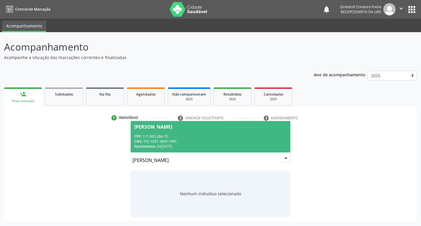
click at [219, 132] on span "Maria Joice da Silva CPF: 111.965.284-70 CNS: 702 1087 3899 7495 Nascimento: 24…" at bounding box center [211, 136] width 160 height 31
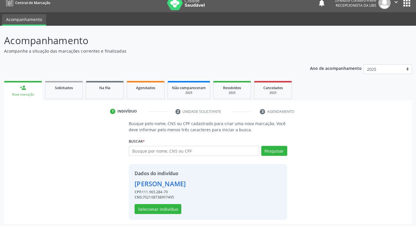
scroll to position [8, 0]
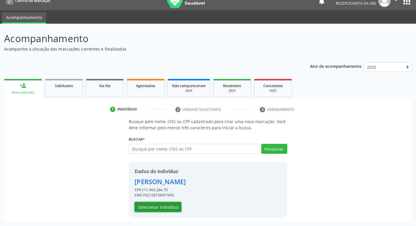
click at [163, 209] on button "Selecionar indivíduo" at bounding box center [158, 207] width 47 height 10
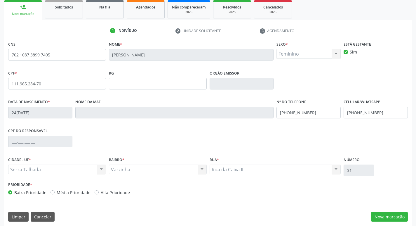
scroll to position [91, 0]
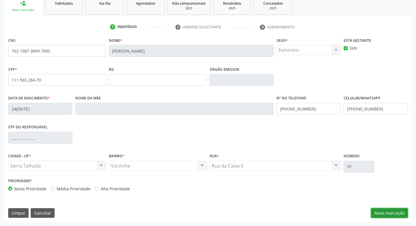
drag, startPoint x: 383, startPoint y: 212, endPoint x: 375, endPoint y: 209, distance: 8.9
click at [381, 212] on button "Nova marcação" at bounding box center [389, 213] width 37 height 10
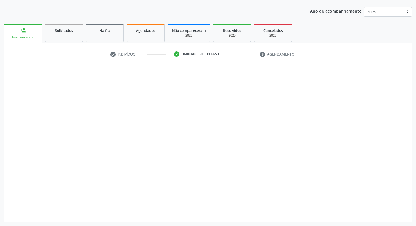
scroll to position [64, 0]
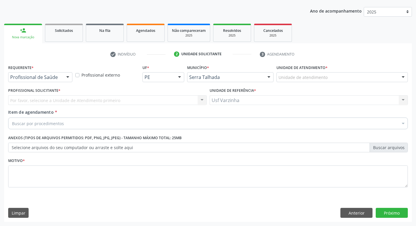
click at [67, 78] on div at bounding box center [67, 77] width 9 height 10
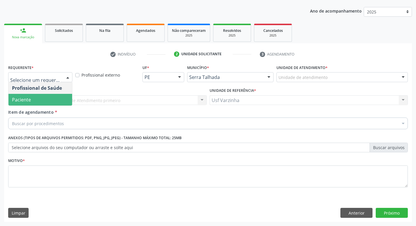
click at [52, 102] on span "Paciente" at bounding box center [40, 100] width 64 height 12
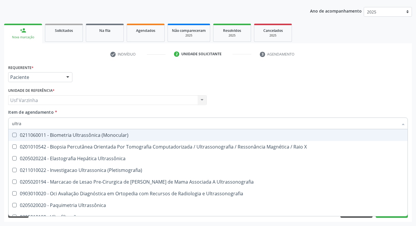
type input "ultras"
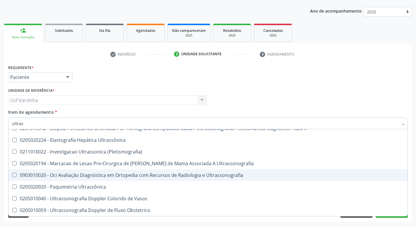
scroll to position [58, 0]
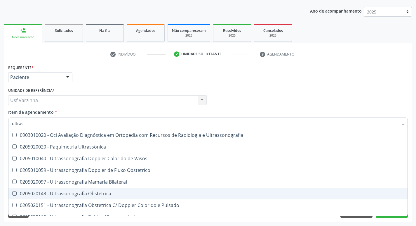
click at [91, 195] on div "0205020143 - Ultrassonografia Obstetrica" at bounding box center [208, 193] width 392 height 5
checkbox Obstetrica "true"
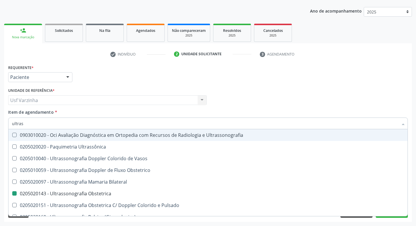
click at [69, 78] on div at bounding box center [67, 77] width 9 height 10
checkbox X "true"
checkbox Obstetrica "false"
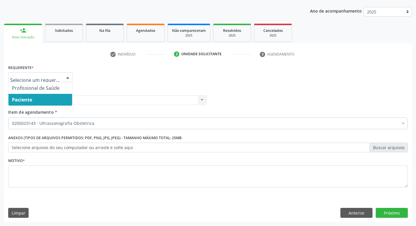
scroll to position [0, 0]
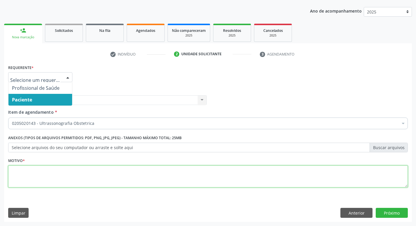
click at [25, 169] on textarea at bounding box center [208, 176] width 400 height 22
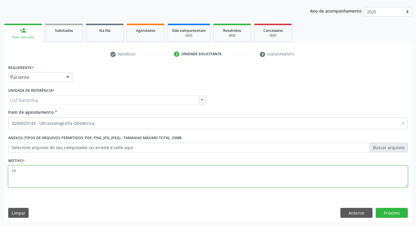
type textarea "r"
click at [33, 173] on textarea "gravida" at bounding box center [208, 176] width 400 height 22
type textarea "gravidez"
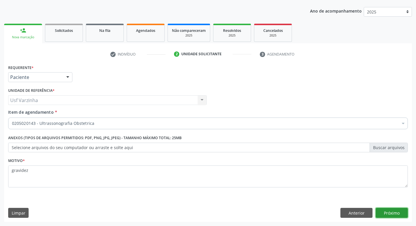
click at [385, 212] on button "Próximo" at bounding box center [392, 213] width 32 height 10
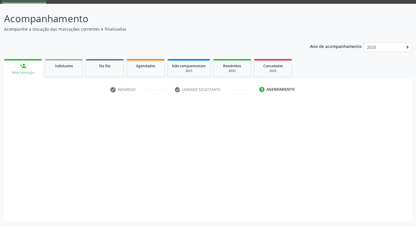
scroll to position [28, 0]
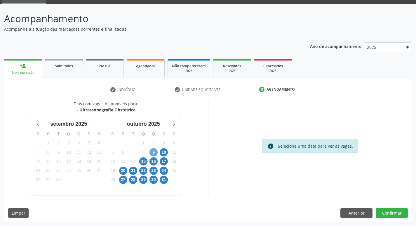
click at [155, 153] on span "9" at bounding box center [154, 152] width 8 height 8
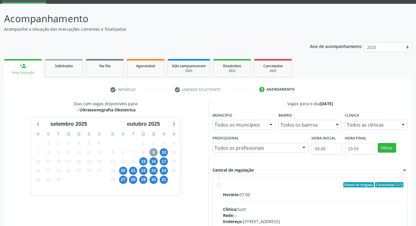
scroll to position [58, 0]
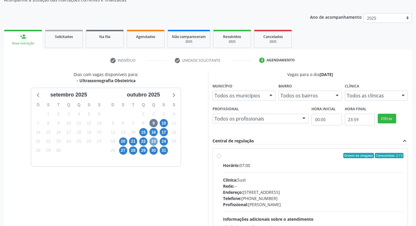
click at [155, 141] on span "23" at bounding box center [154, 141] width 8 height 8
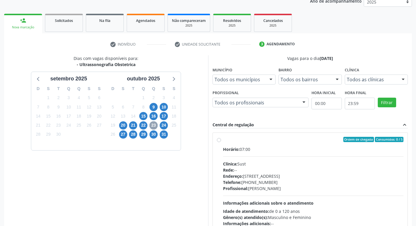
scroll to position [87, 0]
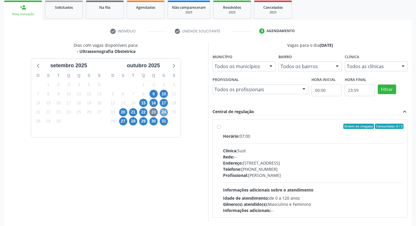
click at [164, 112] on span "24" at bounding box center [164, 112] width 8 height 8
click at [222, 127] on div "Ordem de chegada Consumidos: 6 / 20 Horário: 07:00 Clínica: Policlinica Municip…" at bounding box center [310, 169] width 187 height 90
radio input "true"
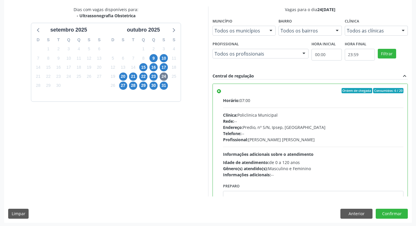
scroll to position [123, 0]
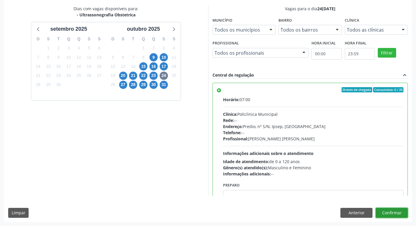
click at [386, 214] on button "Confirmar" at bounding box center [392, 213] width 32 height 10
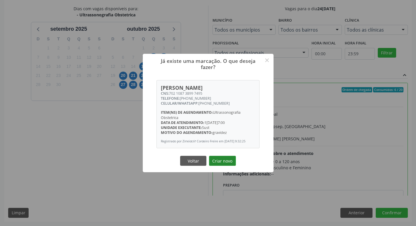
click at [224, 164] on button "Criar novo" at bounding box center [222, 161] width 27 height 10
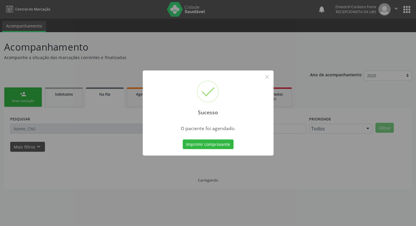
scroll to position [0, 0]
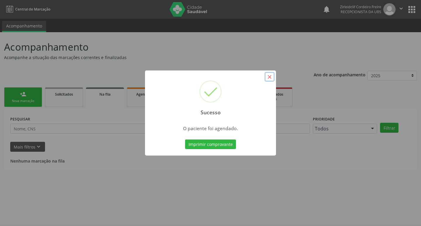
click at [272, 77] on button "×" at bounding box center [269, 77] width 10 height 10
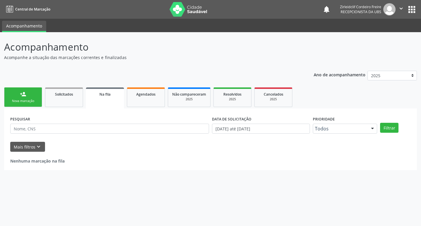
click at [16, 98] on link "person_add Nova marcação" at bounding box center [23, 97] width 38 height 20
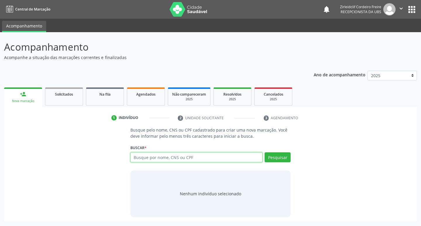
click at [150, 157] on input "text" at bounding box center [196, 157] width 132 height 10
type input "maria joice da silva"
click at [273, 157] on button "Pesquisar" at bounding box center [277, 157] width 26 height 10
type input "maria joice da silva"
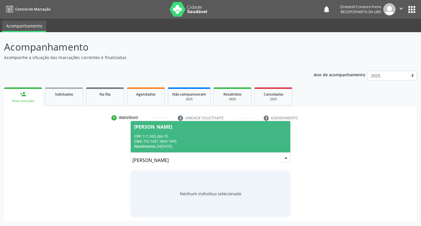
click at [233, 144] on div "Nascimento: 24/02/2003" at bounding box center [210, 146] width 153 height 5
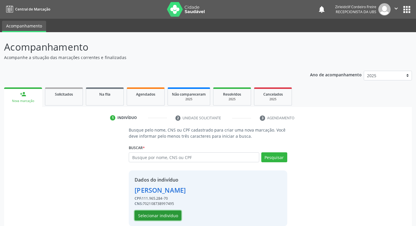
click at [156, 215] on button "Selecionar indivíduo" at bounding box center [158, 215] width 47 height 10
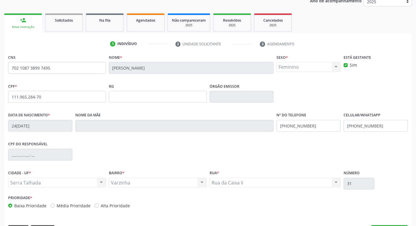
scroll to position [91, 0]
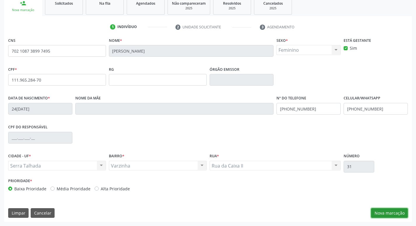
click at [374, 214] on button "Nova marcação" at bounding box center [389, 213] width 37 height 10
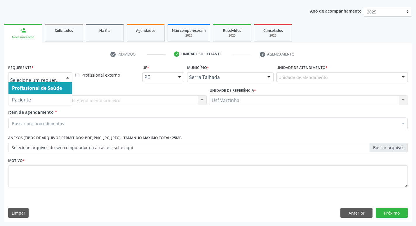
click at [70, 77] on div at bounding box center [67, 77] width 9 height 10
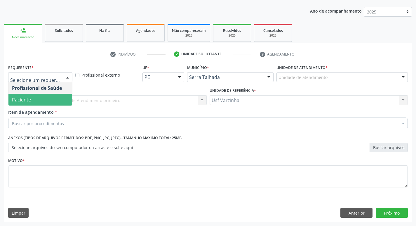
click at [56, 100] on span "Paciente" at bounding box center [40, 100] width 64 height 12
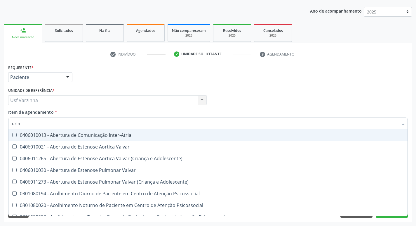
type input "urina"
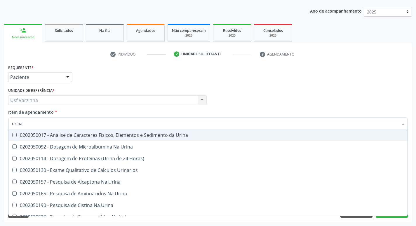
drag, startPoint x: 98, startPoint y: 138, endPoint x: 86, endPoint y: 132, distance: 13.5
click at [98, 137] on span "0202050017 - Analise de Caracteres Fisicos, Elementos e Sedimento da Urina" at bounding box center [207, 135] width 399 height 12
checkbox Urina "true"
click at [36, 123] on input "urina" at bounding box center [205, 123] width 387 height 12
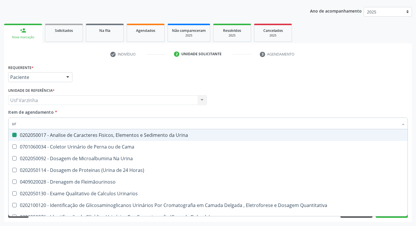
type input "u"
checkbox Urina "false"
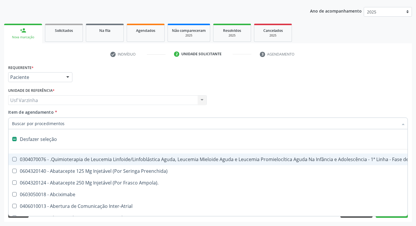
type input "h"
checkbox Urina "false"
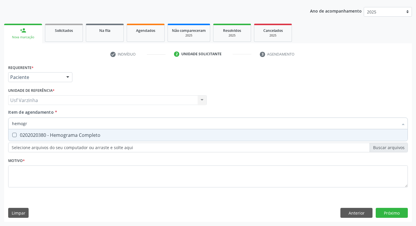
type input "hemogra"
drag, startPoint x: 13, startPoint y: 137, endPoint x: 18, endPoint y: 134, distance: 5.7
click at [13, 136] on Completo at bounding box center [14, 135] width 4 height 4
click at [12, 136] on Completo "checkbox" at bounding box center [10, 135] width 4 height 4
checkbox Completo "true"
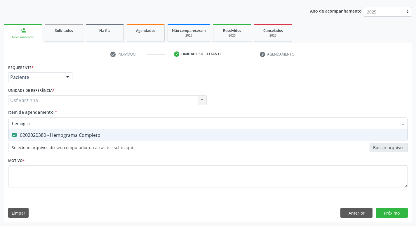
click at [34, 123] on input "hemogra" at bounding box center [205, 123] width 387 height 12
type input "hemog"
checkbox Completo "false"
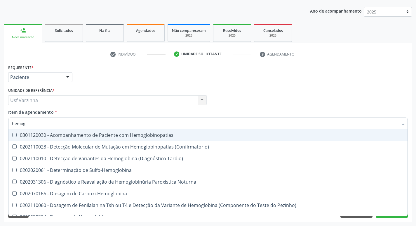
type input "hemo"
checkbox Completo "false"
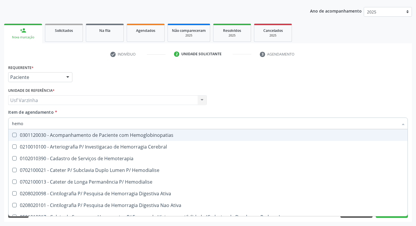
type input "hem"
checkbox Completo "false"
checkbox Elástica "true"
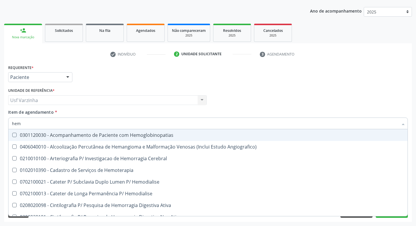
type input "he"
checkbox Completo "false"
checkbox Orgaos "true"
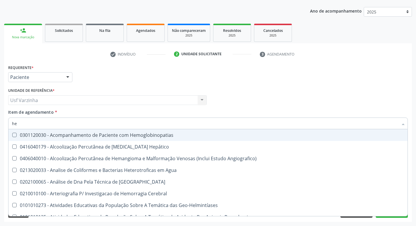
type input "h"
checkbox Completo "false"
checkbox Folheto "true"
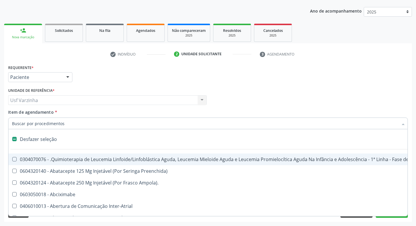
type input "t"
checkbox Reto "true"
checkbox Urina "false"
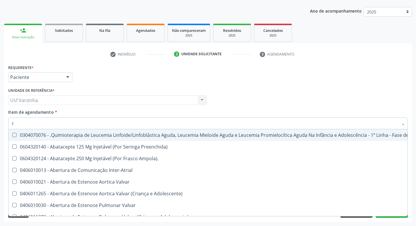
type input "to"
checkbox Transeptal "true"
checkbox Urina "false"
checkbox Videolaparoscópica "true"
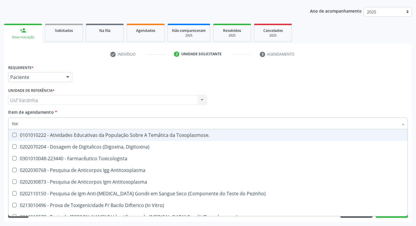
type input "toxo"
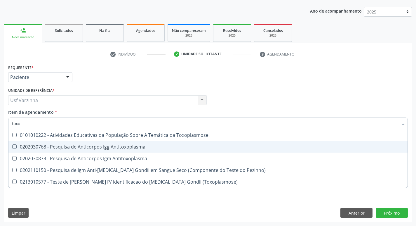
click at [100, 148] on div "0202030768 - Pesquisa de Anticorpos Igg Antitoxoplasma" at bounding box center [208, 146] width 392 height 5
checkbox Antitoxoplasma "true"
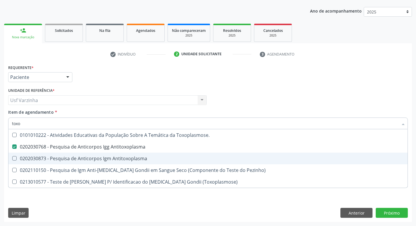
click at [100, 156] on div "0202030873 - Pesquisa de Anticorpos Igm Antitoxoplasma" at bounding box center [208, 158] width 392 height 5
checkbox Antitoxoplasma "true"
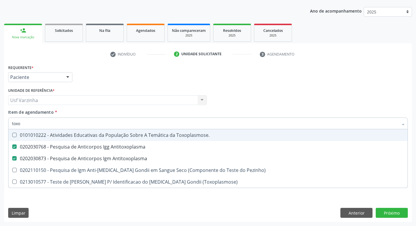
click at [26, 122] on input "toxo" at bounding box center [205, 123] width 387 height 12
type input "tox"
checkbox Antitoxoplasma "false"
checkbox Pezinho\) "true"
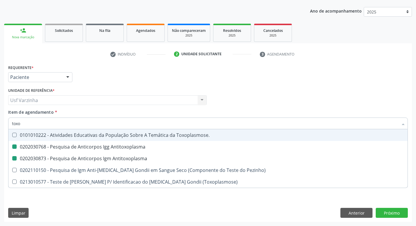
checkbox \(Toxoplasmose\) "true"
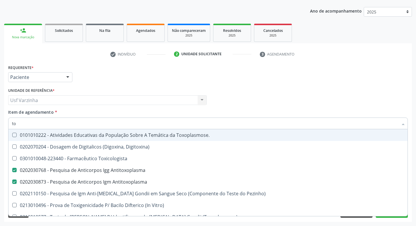
type input "t"
checkbox Antitoxoplasma "false"
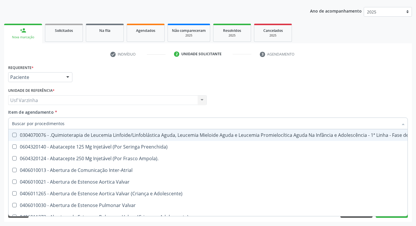
checkbox Urina "false"
checkbox Central "true"
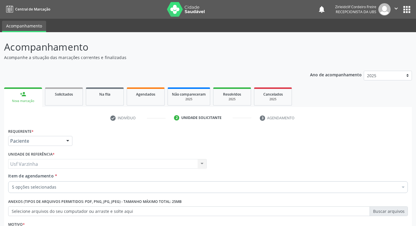
scroll to position [64, 0]
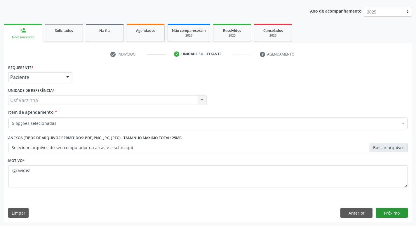
type textarea "rgravidez"
click at [380, 214] on button "Próximo" at bounding box center [392, 213] width 32 height 10
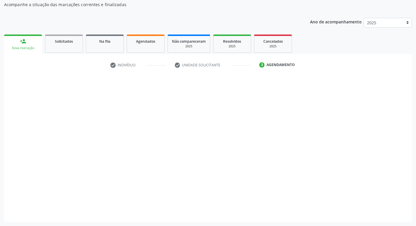
scroll to position [53, 0]
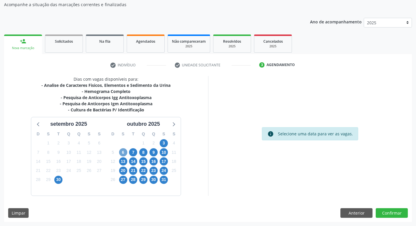
click at [124, 151] on span "6" at bounding box center [123, 152] width 8 height 8
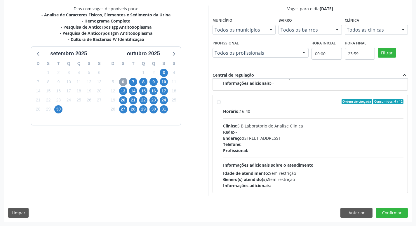
scroll to position [297, 0]
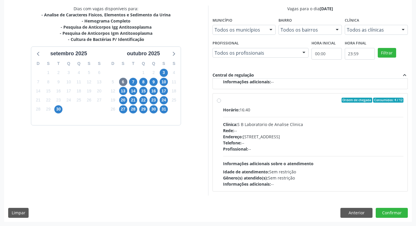
click at [223, 101] on label "Ordem de chegada Consumidos: 4 / 12 Horário: 16:40 Clínica: S B Laboratorio de …" at bounding box center [313, 143] width 181 height 90
click at [221, 101] on input "Ordem de chegada Consumidos: 4 / 12 Horário: 16:40 Clínica: S B Laboratorio de …" at bounding box center [219, 100] width 4 height 5
radio input "true"
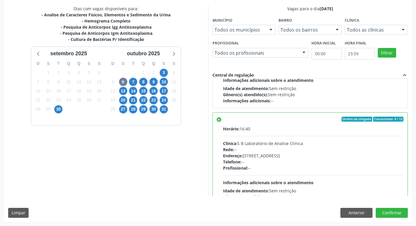
scroll to position [307, 0]
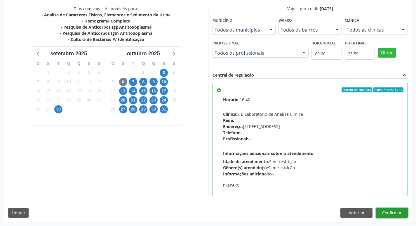
click at [405, 212] on button "Confirmar" at bounding box center [392, 213] width 32 height 10
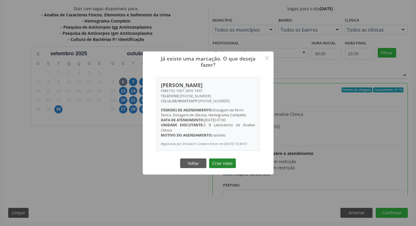
click at [223, 165] on button "Criar novo" at bounding box center [222, 163] width 27 height 10
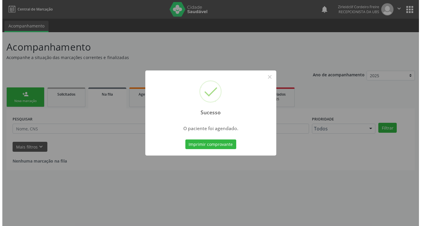
scroll to position [0, 0]
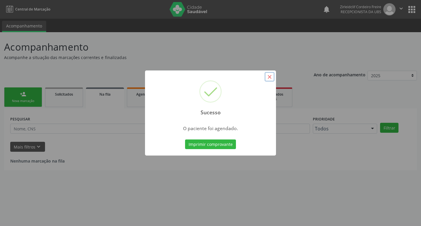
click at [271, 77] on button "×" at bounding box center [269, 77] width 10 height 10
